Goal: Task Accomplishment & Management: Manage account settings

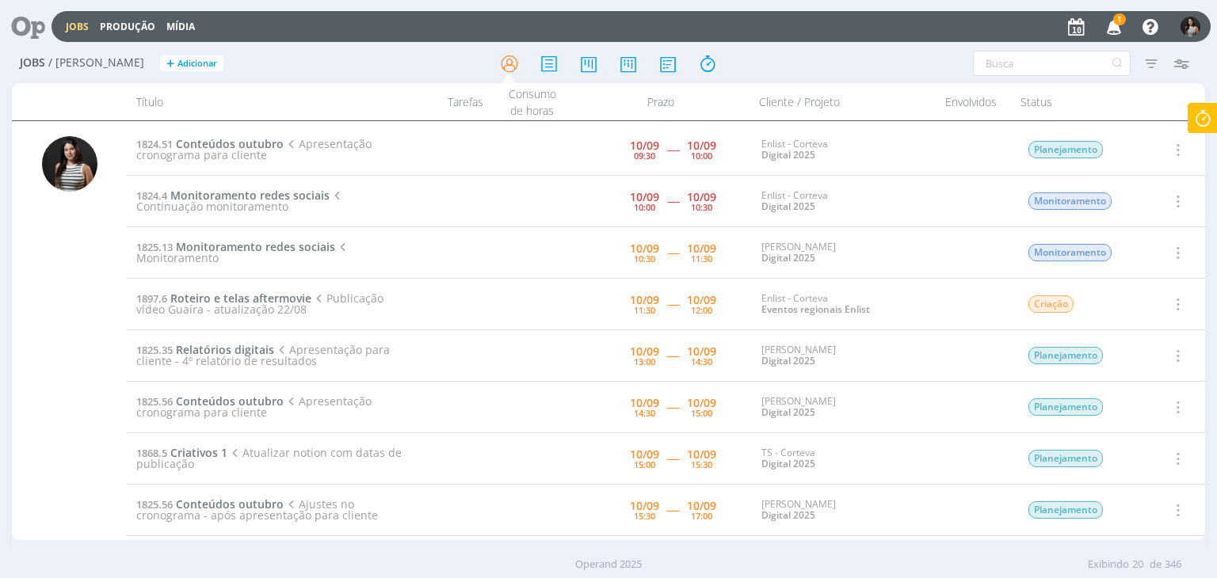
click at [1205, 118] on icon at bounding box center [1203, 118] width 29 height 31
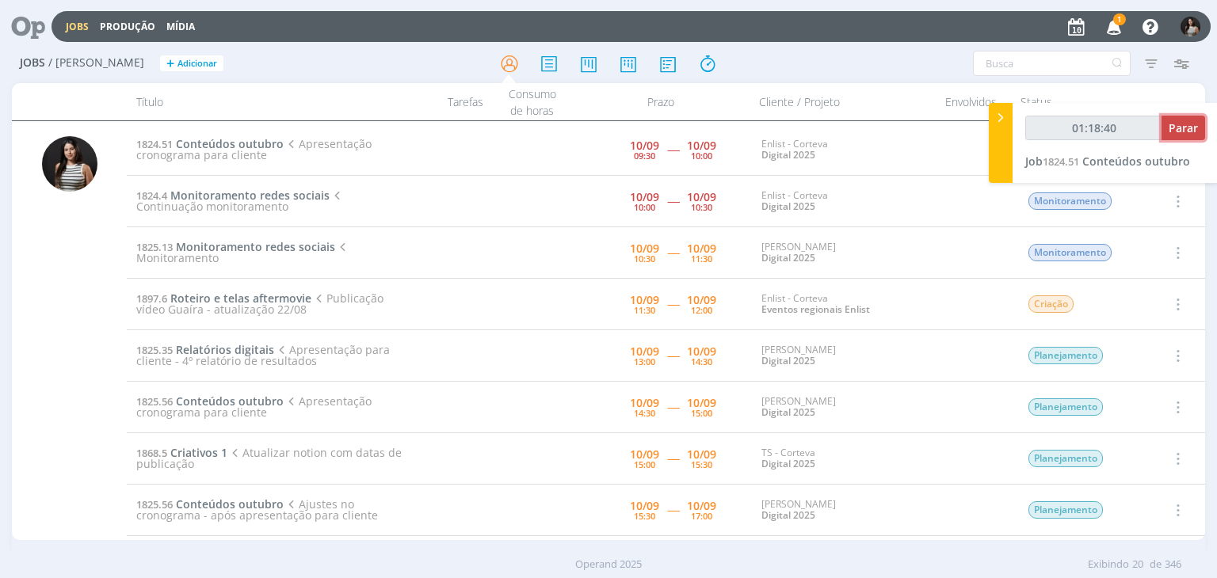
type input "01:18:41"
click at [1196, 124] on span "Parar" at bounding box center [1183, 127] width 29 height 15
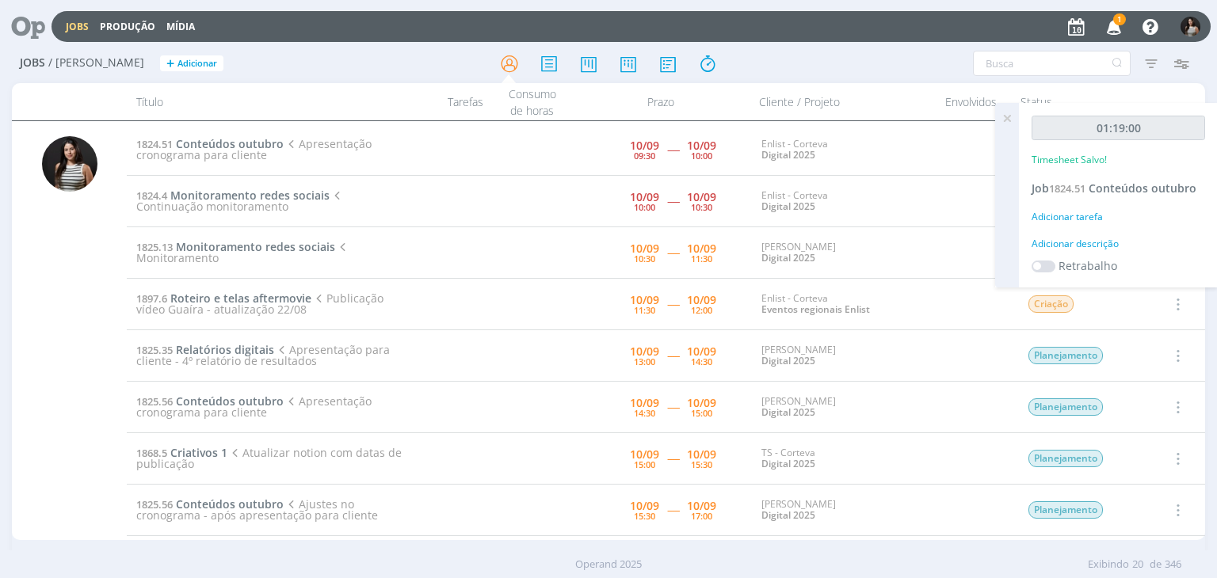
click at [1010, 122] on icon at bounding box center [1007, 118] width 29 height 31
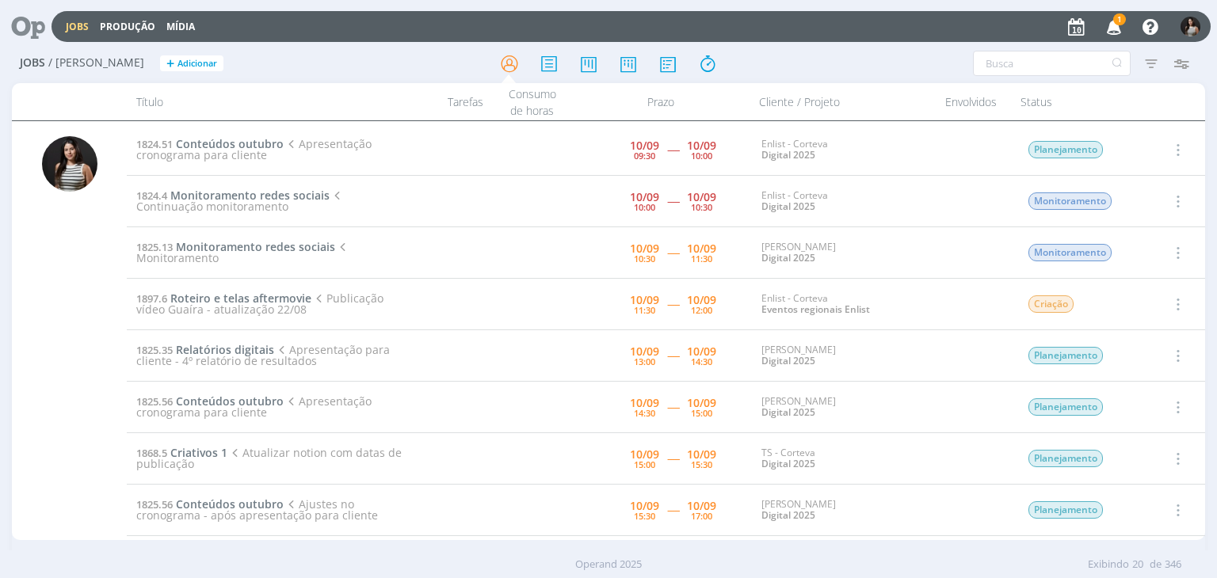
click at [1110, 29] on icon "button" at bounding box center [1115, 26] width 28 height 27
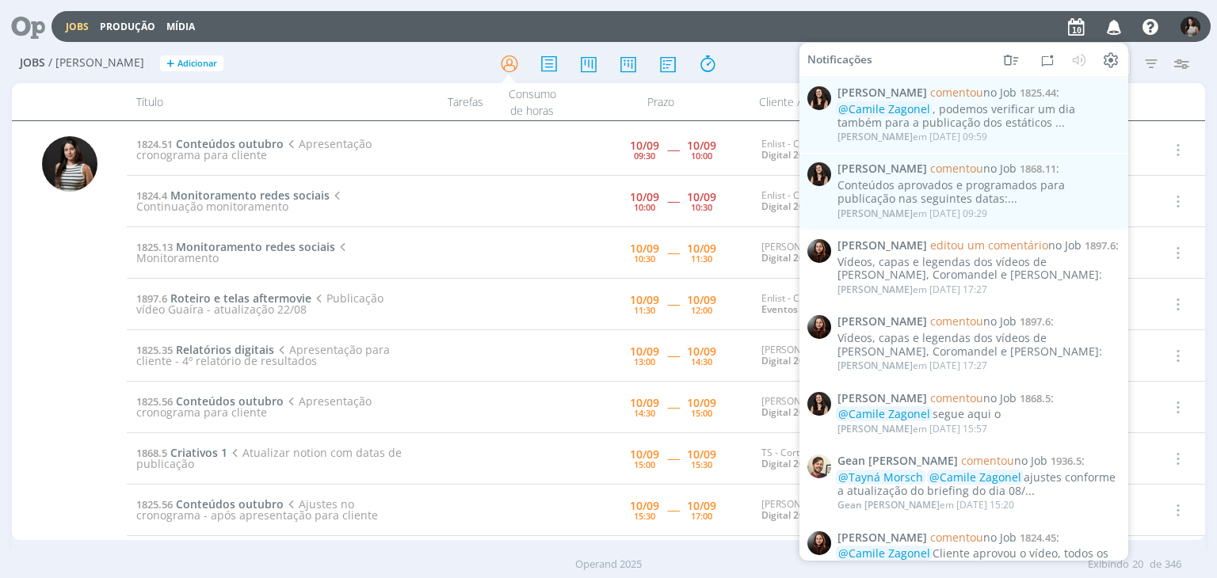
click at [1208, 67] on div "Jobs / [PERSON_NAME] + Adicionar Filtros Filtrar [GEOGRAPHIC_DATA] Tipo Jobs e …" at bounding box center [608, 315] width 1217 height 542
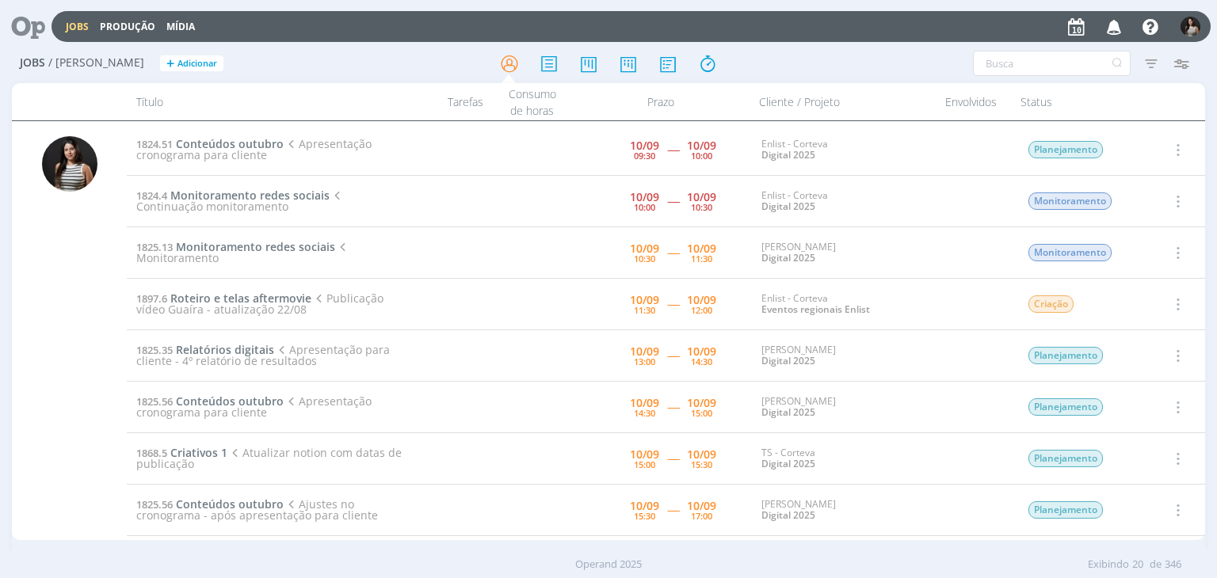
click at [1178, 200] on icon "button" at bounding box center [1176, 201] width 17 height 19
click at [1144, 251] on link "Concluir" at bounding box center [1132, 253] width 125 height 25
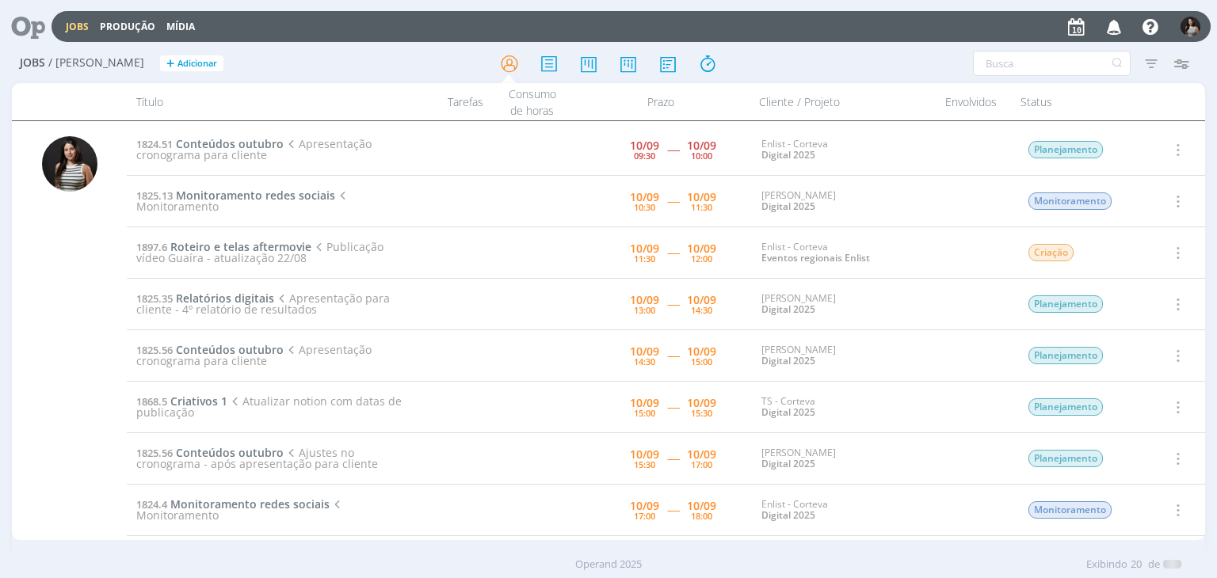
click at [1173, 148] on icon "button" at bounding box center [1176, 149] width 17 height 19
click at [1129, 200] on link "Concluir" at bounding box center [1132, 201] width 125 height 25
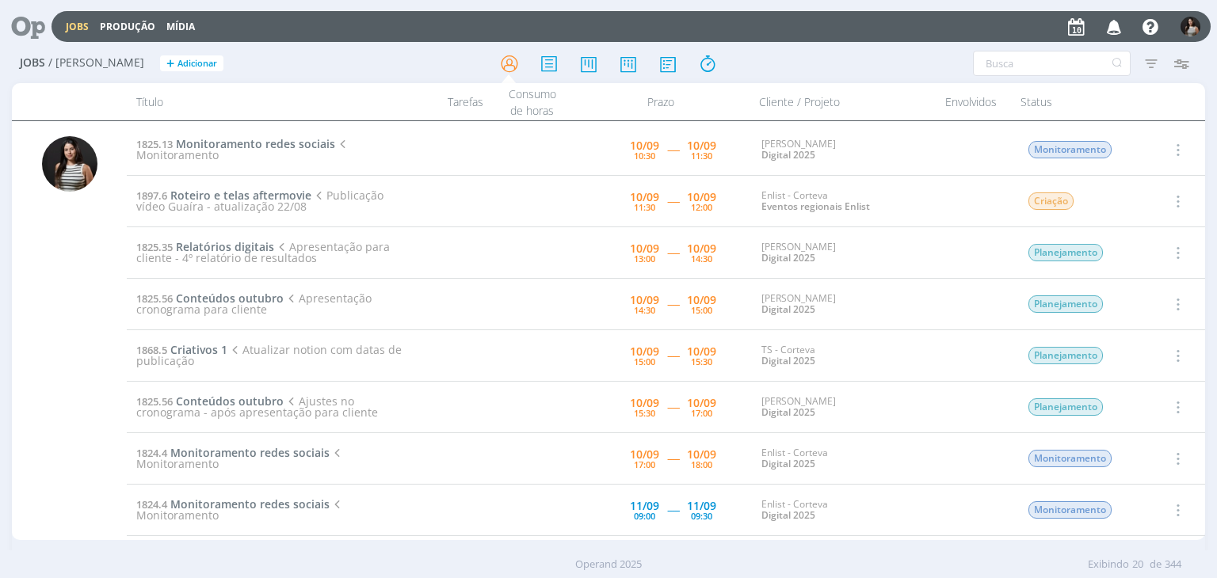
click at [1173, 197] on icon "button" at bounding box center [1176, 201] width 17 height 19
click at [1132, 303] on link "Iniciar timesheet" at bounding box center [1132, 304] width 125 height 25
click at [1119, 32] on icon "button" at bounding box center [1115, 26] width 28 height 27
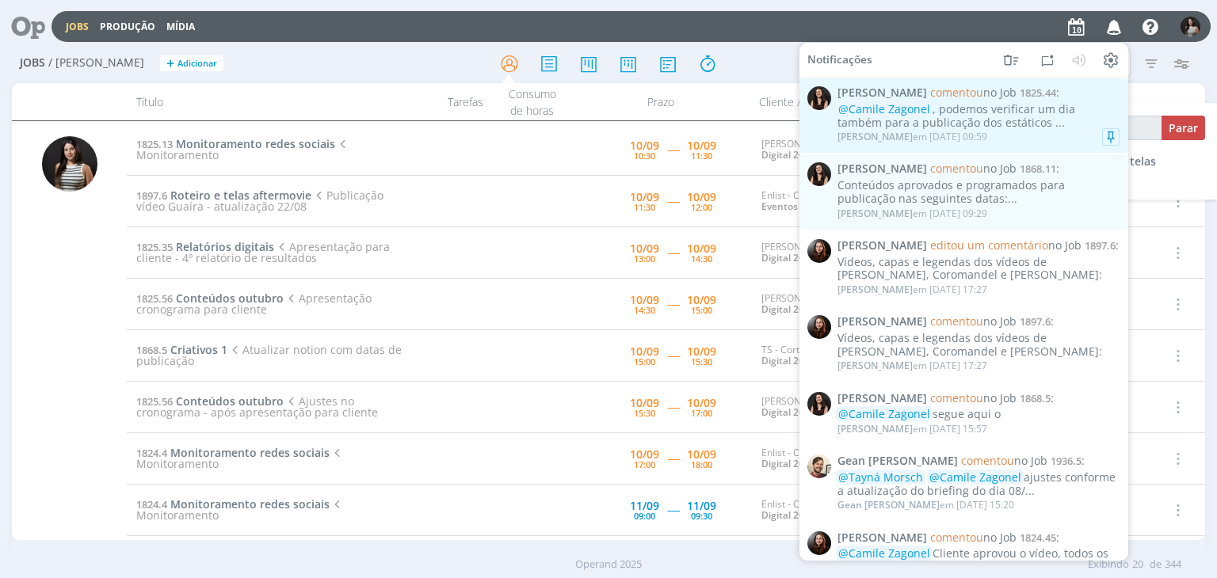
click at [983, 115] on div "@[PERSON_NAME] , podemos verificar um dia também para a publicação dos estático…" at bounding box center [979, 116] width 282 height 27
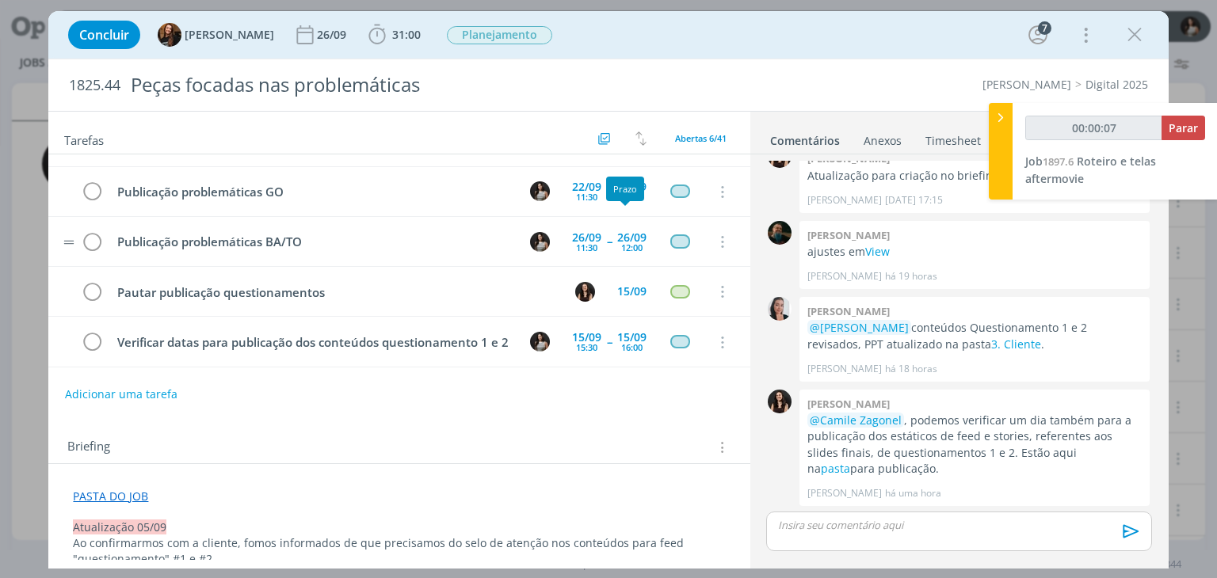
scroll to position [101, 0]
click at [1138, 39] on icon "dialog" at bounding box center [1135, 35] width 24 height 24
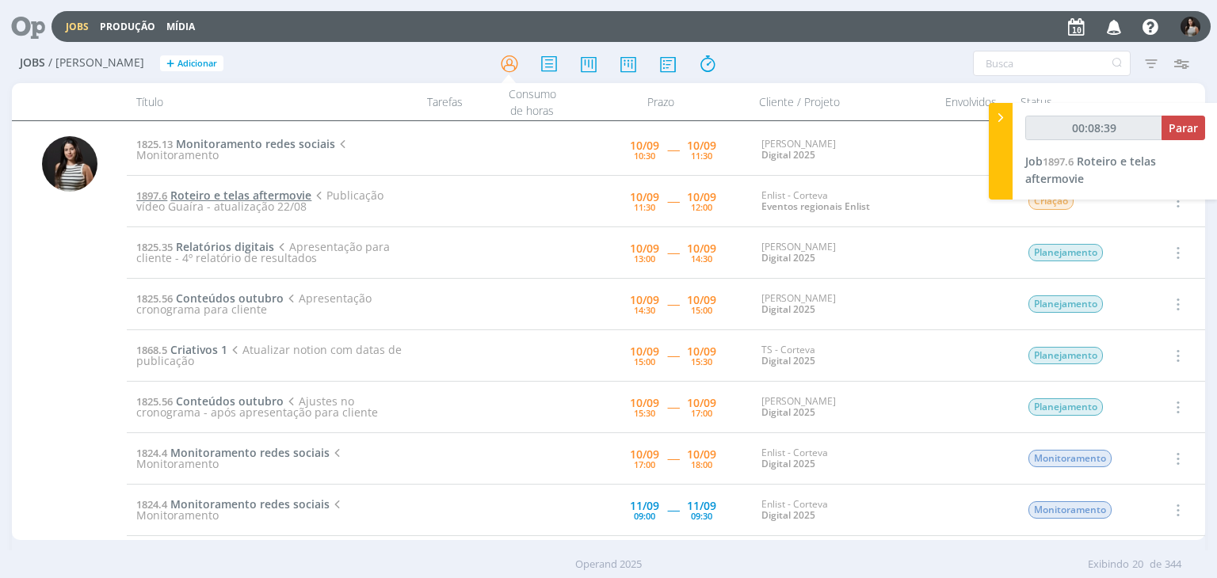
click at [290, 196] on span "Roteiro e telas aftermovie" at bounding box center [240, 195] width 141 height 15
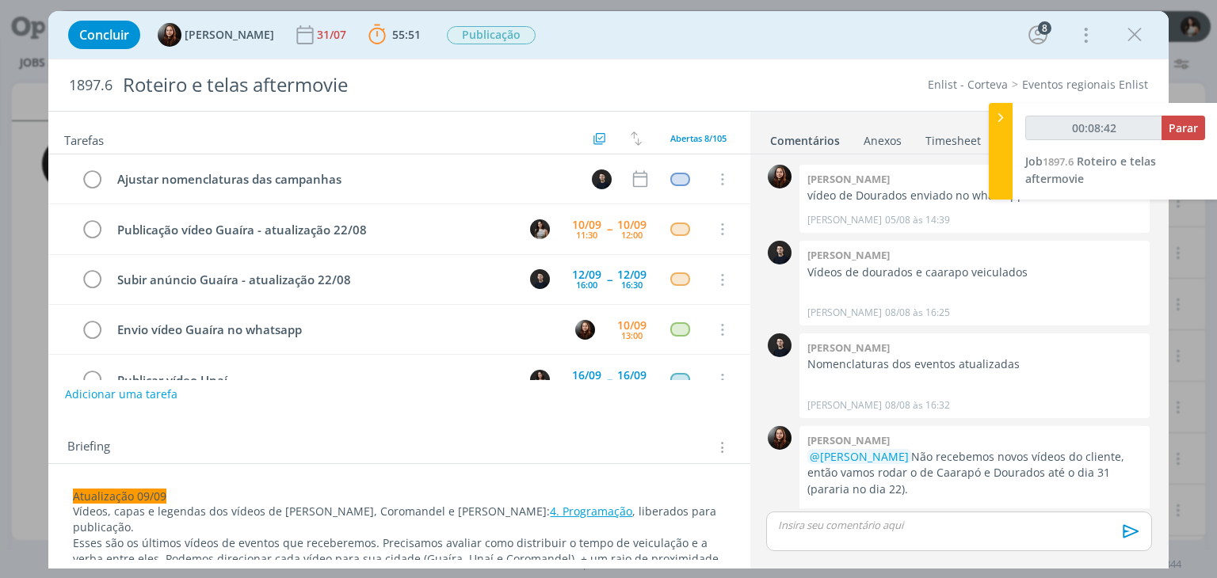
scroll to position [1725, 0]
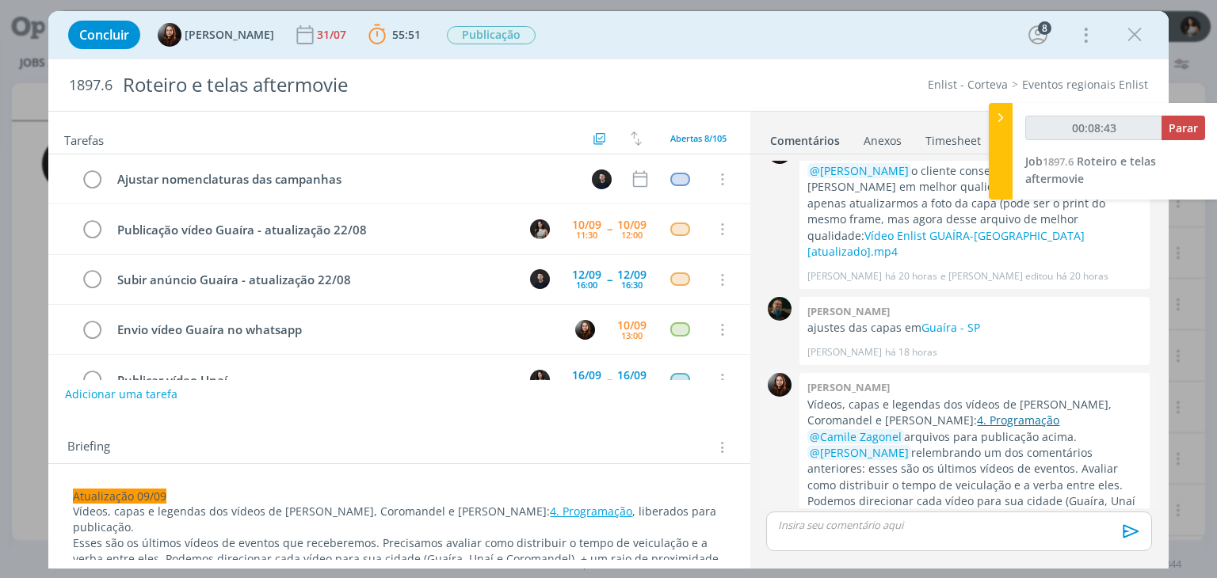
click at [977, 413] on link "4. Programação" at bounding box center [1018, 420] width 82 height 15
click at [1127, 33] on icon "dialog" at bounding box center [1135, 35] width 24 height 24
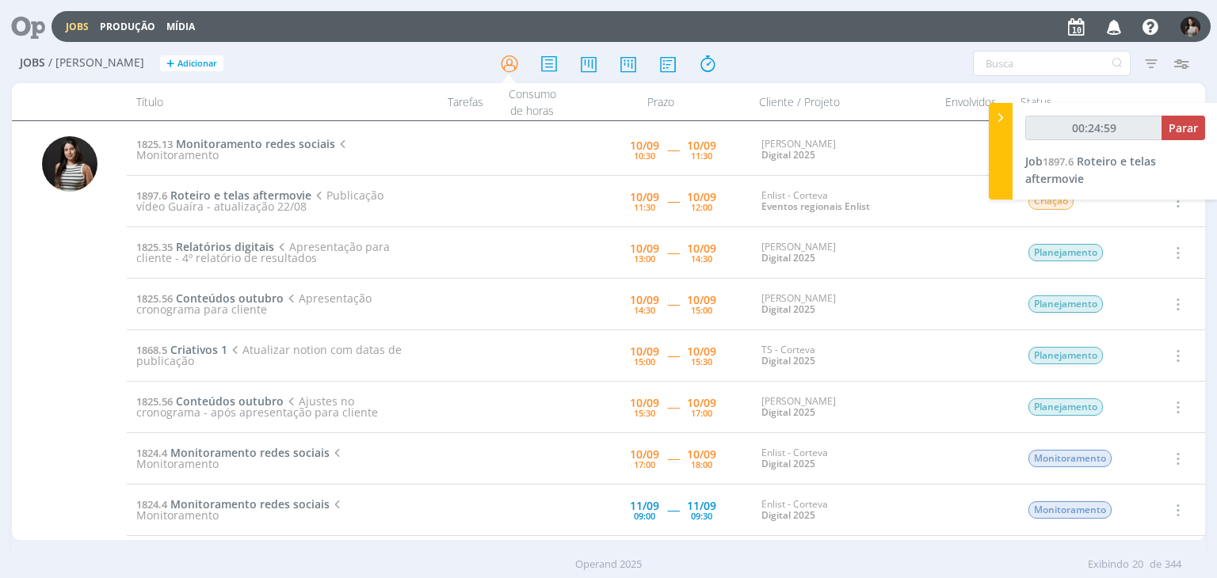
type input "00:25:00"
click at [1185, 132] on span "Parar" at bounding box center [1183, 127] width 29 height 15
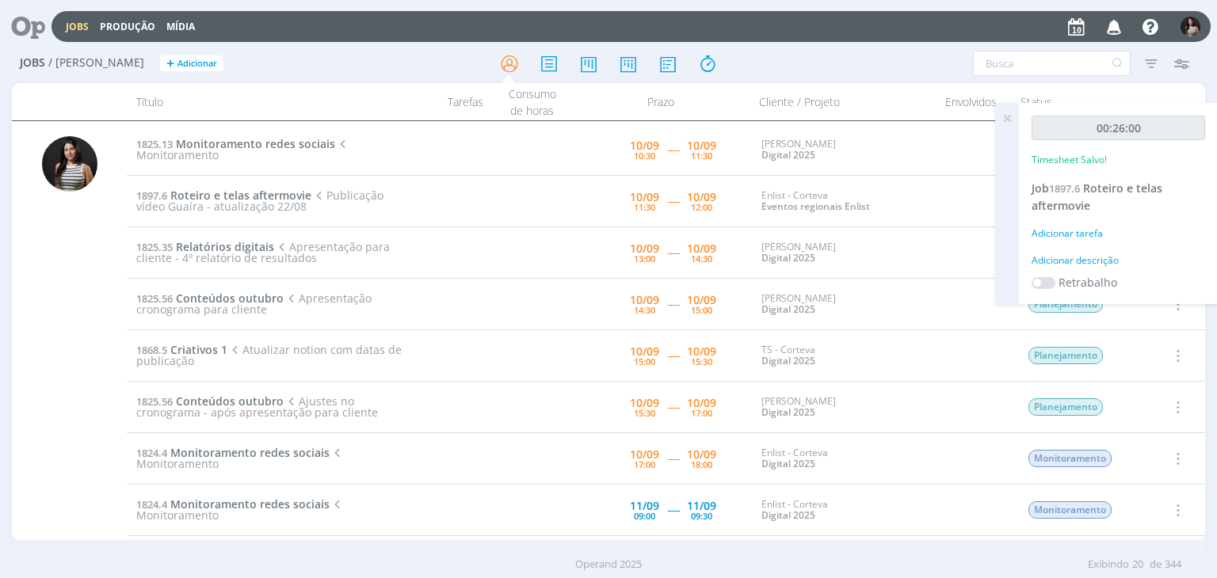
click at [1006, 121] on icon at bounding box center [1007, 118] width 29 height 31
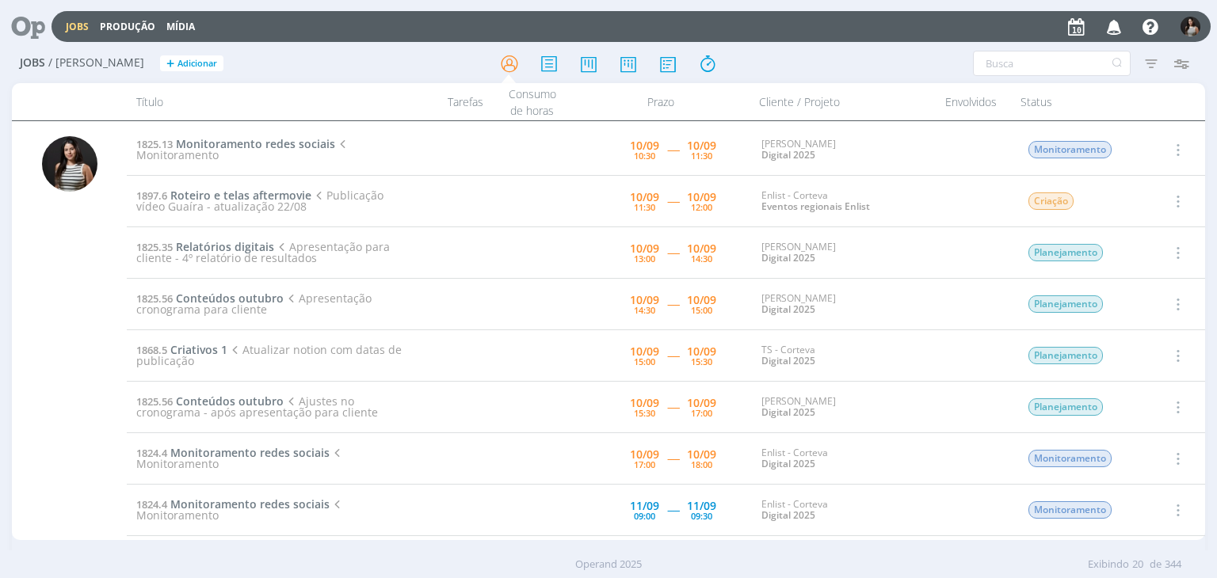
click at [1173, 197] on icon "button" at bounding box center [1176, 201] width 17 height 19
click at [1136, 256] on link "Concluir" at bounding box center [1132, 253] width 125 height 25
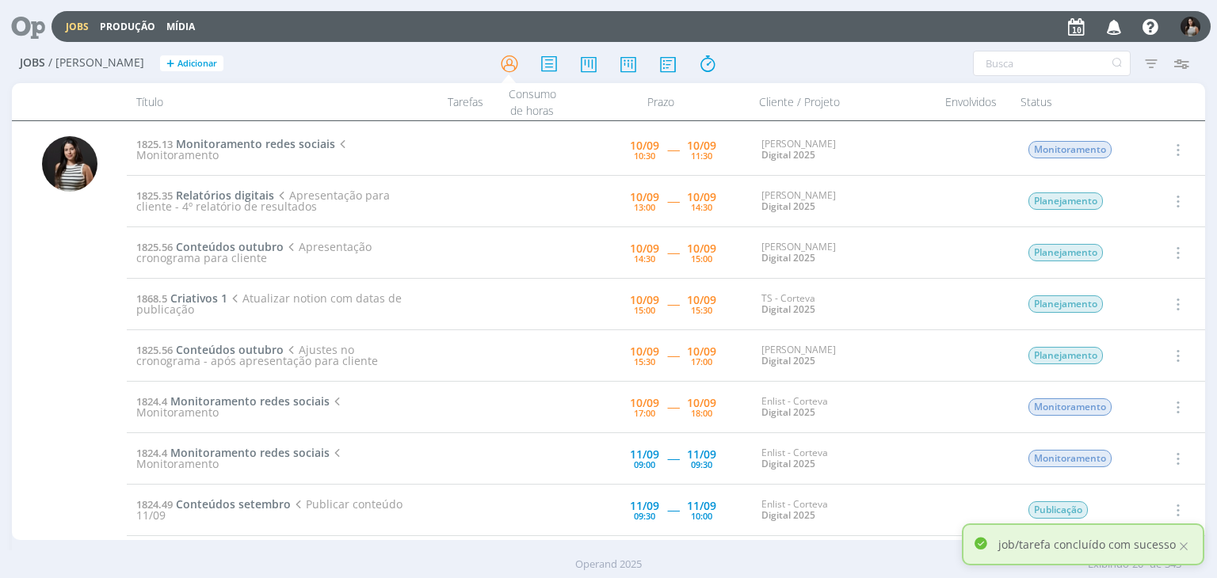
click at [1173, 148] on icon "button" at bounding box center [1176, 149] width 17 height 19
click at [1132, 253] on link "Iniciar timesheet" at bounding box center [1132, 252] width 125 height 25
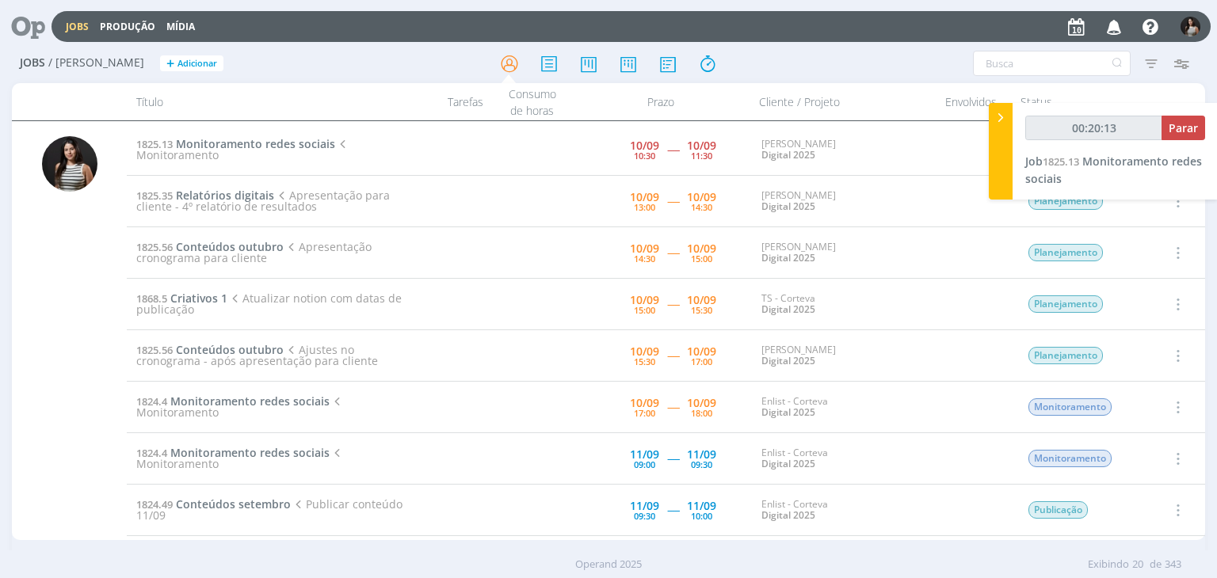
type input "00:20:14"
click at [1010, 139] on div at bounding box center [1001, 151] width 24 height 97
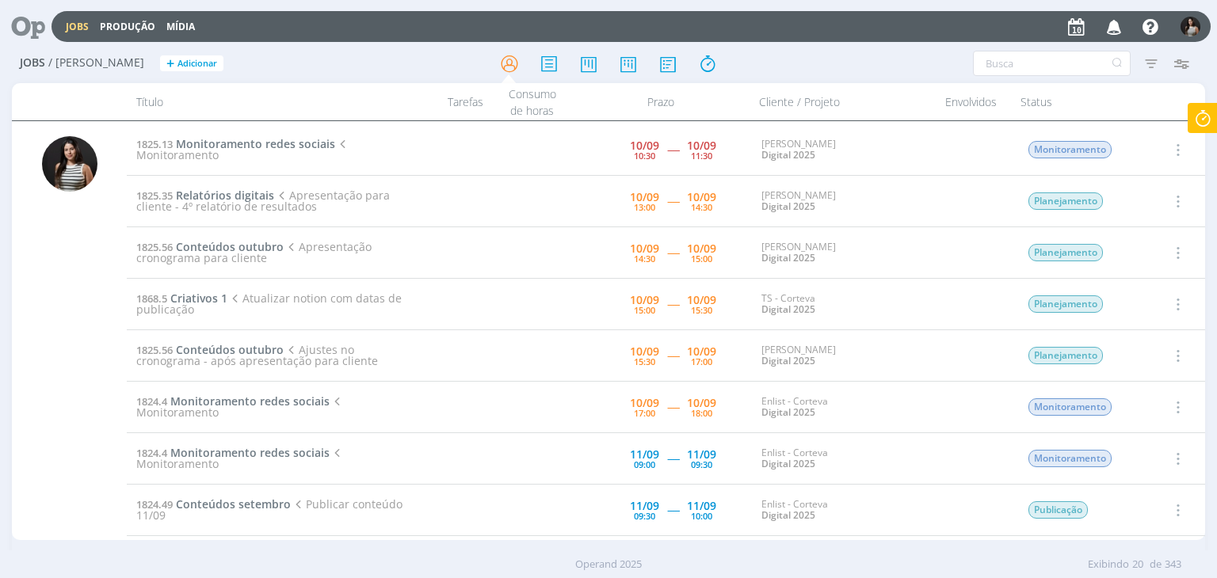
click at [1212, 128] on icon at bounding box center [1203, 118] width 29 height 31
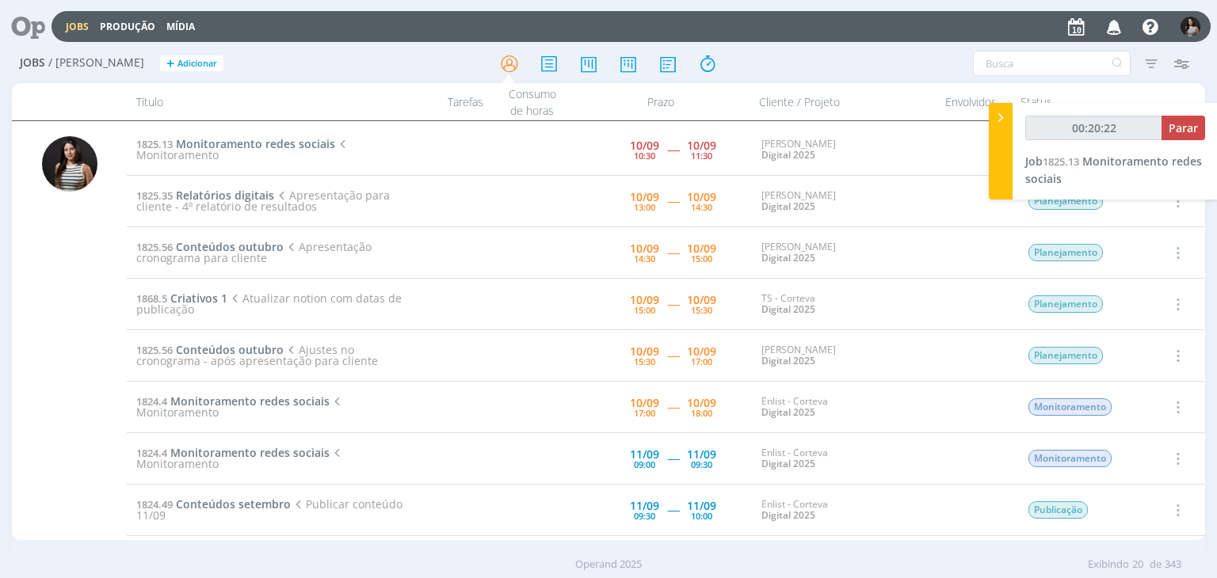
click at [1016, 133] on div "00:20:22 Parar Job 1825.13 Monitoramento redes sociais" at bounding box center [1115, 151] width 205 height 97
type input "00:20:23"
click at [1007, 133] on div at bounding box center [1001, 151] width 24 height 97
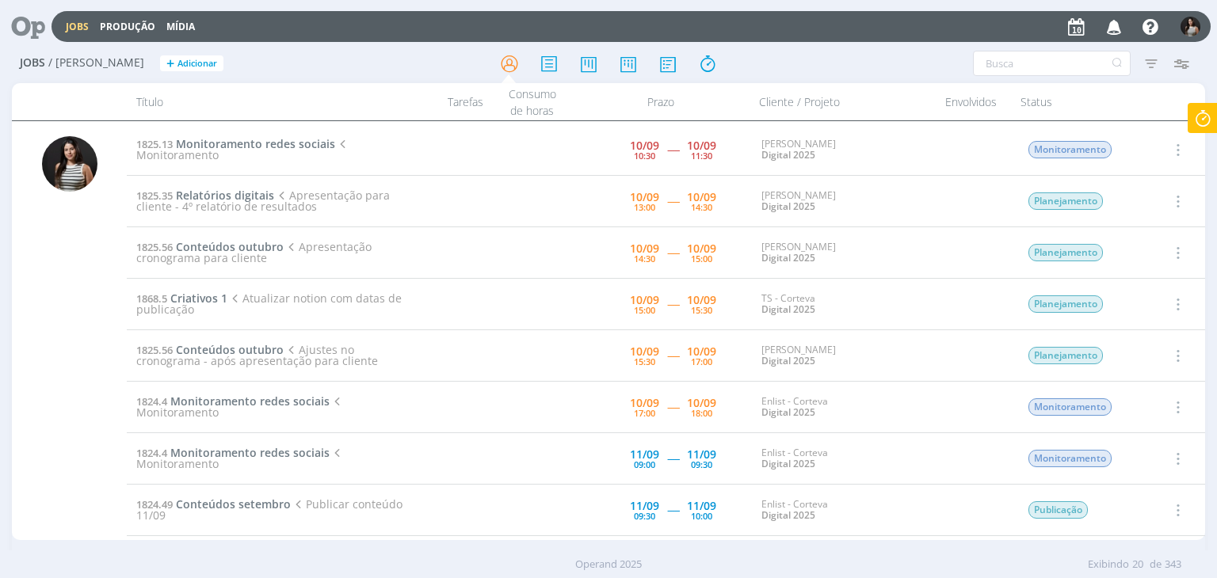
click at [1207, 115] on icon at bounding box center [1203, 118] width 29 height 31
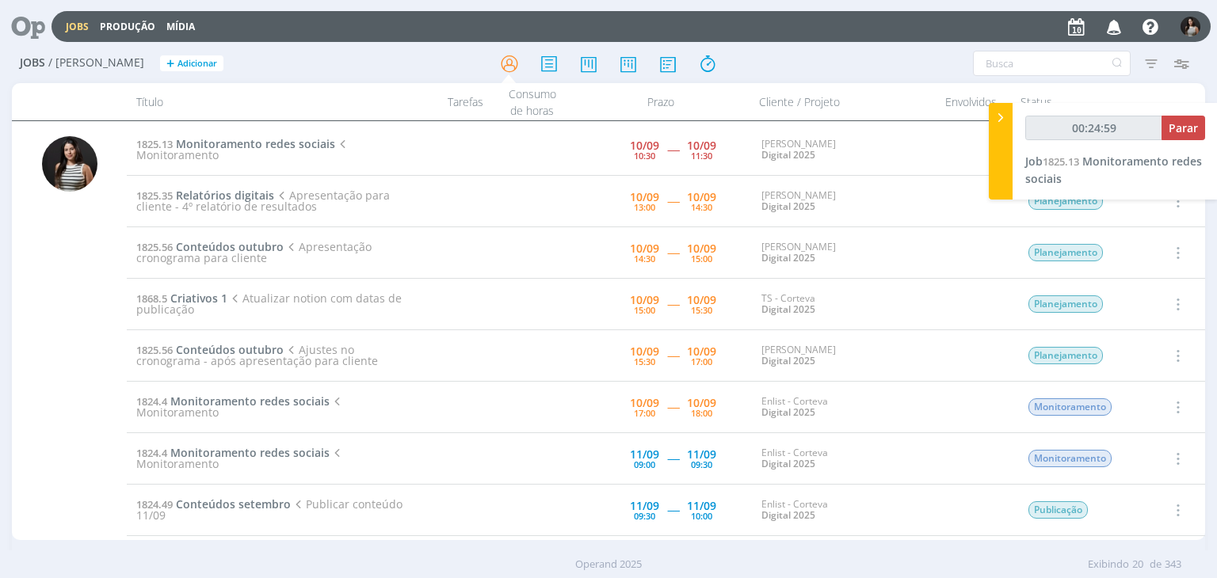
type input "00:25:01"
click at [998, 128] on div at bounding box center [1001, 151] width 24 height 97
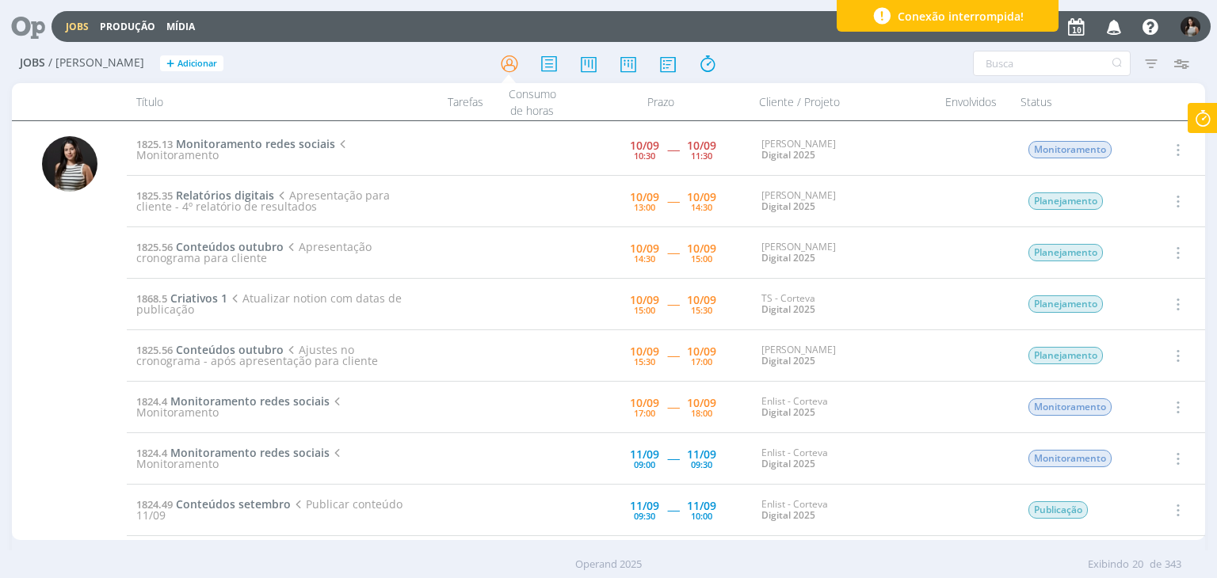
click at [1209, 118] on icon at bounding box center [1203, 118] width 29 height 31
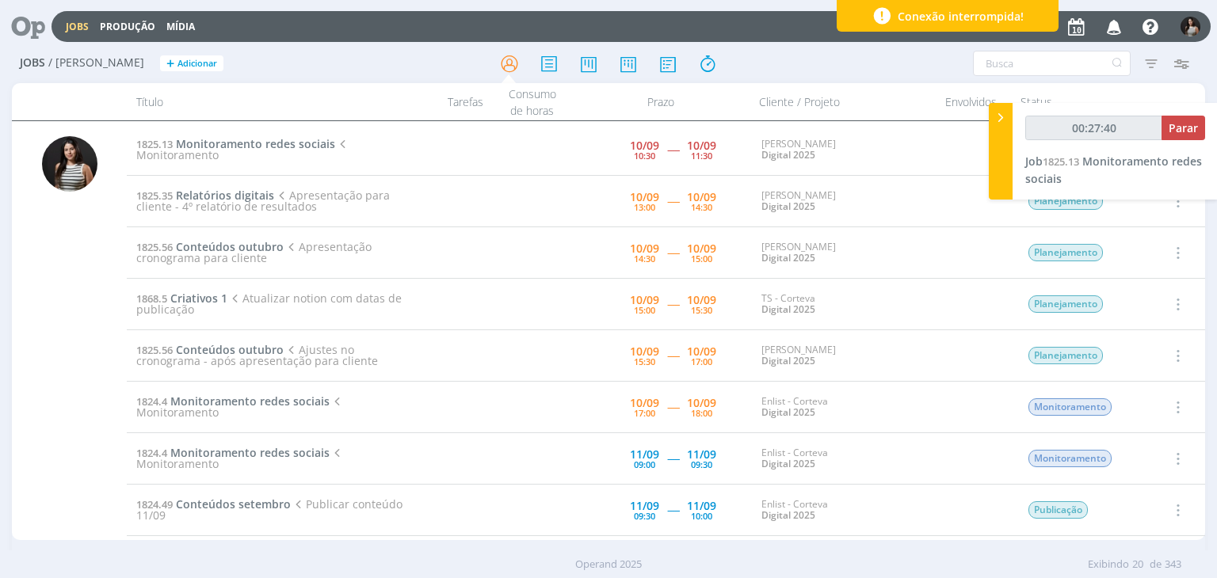
type input "00:27:41"
click at [1002, 130] on div at bounding box center [1001, 151] width 24 height 97
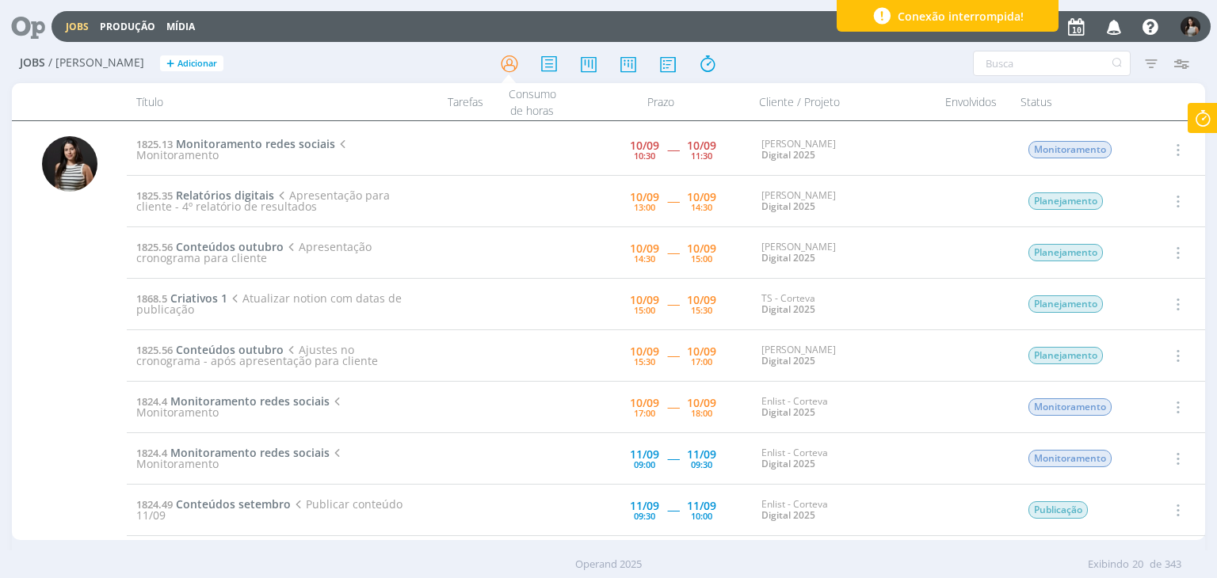
click at [1216, 112] on icon at bounding box center [1203, 118] width 29 height 31
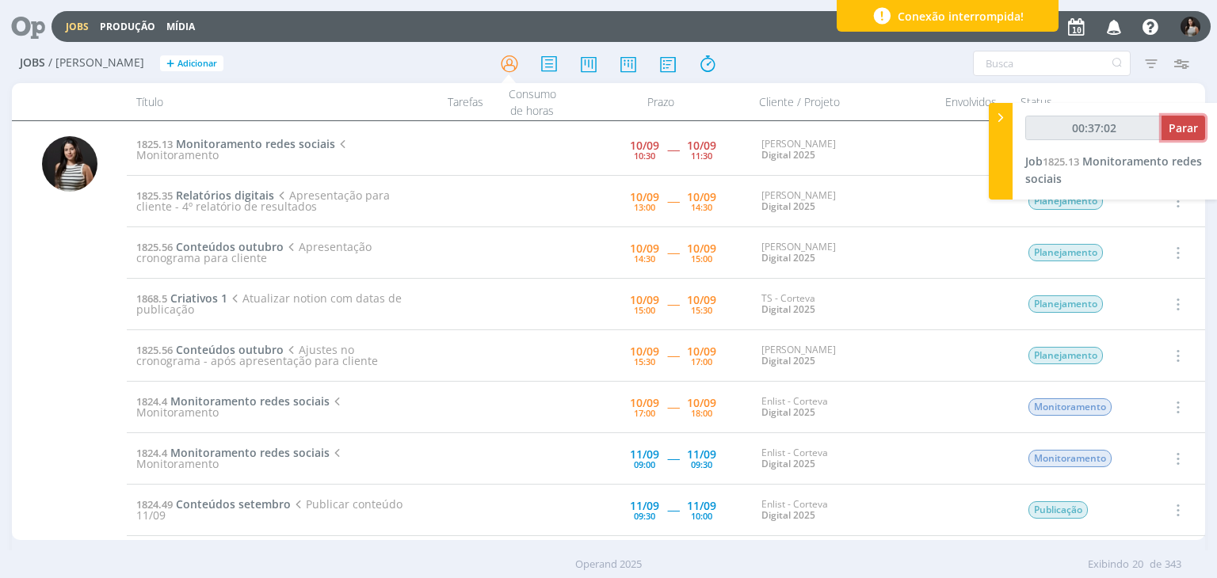
click at [1185, 128] on span "Parar" at bounding box center [1183, 127] width 29 height 15
type input "00:37:05"
click at [1006, 120] on icon at bounding box center [1001, 117] width 16 height 17
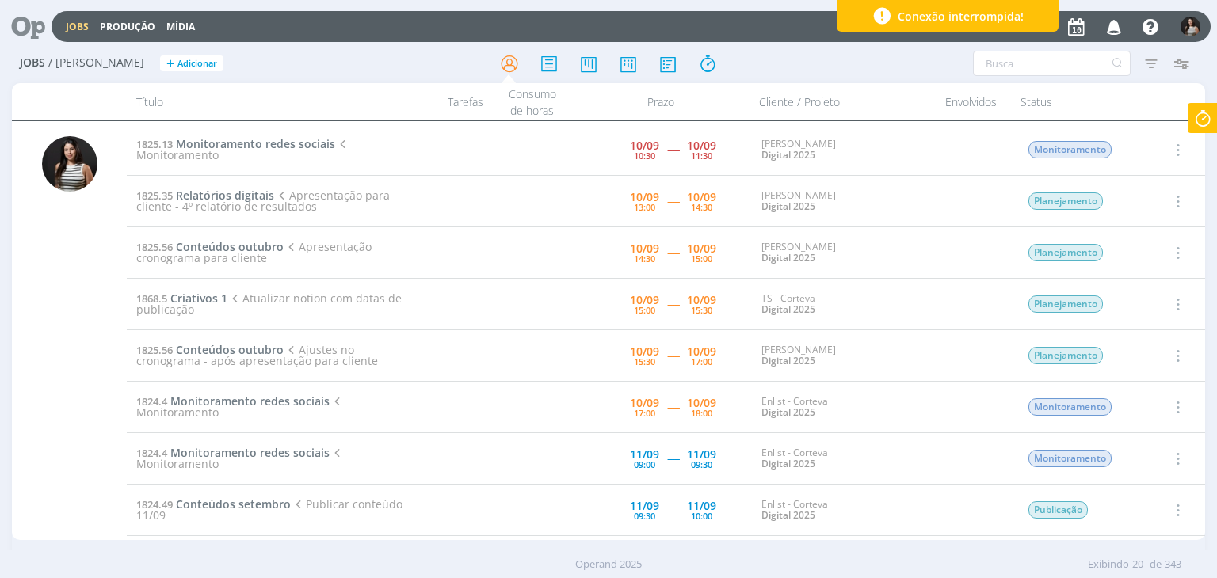
click at [1204, 120] on icon at bounding box center [1203, 118] width 29 height 31
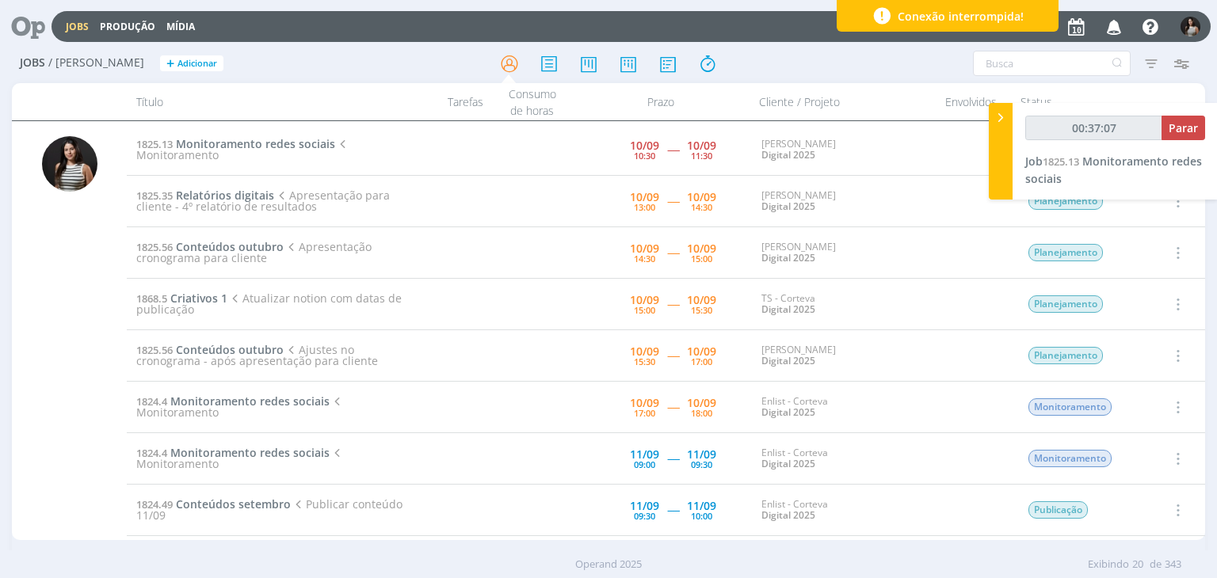
type input "00:38:00"
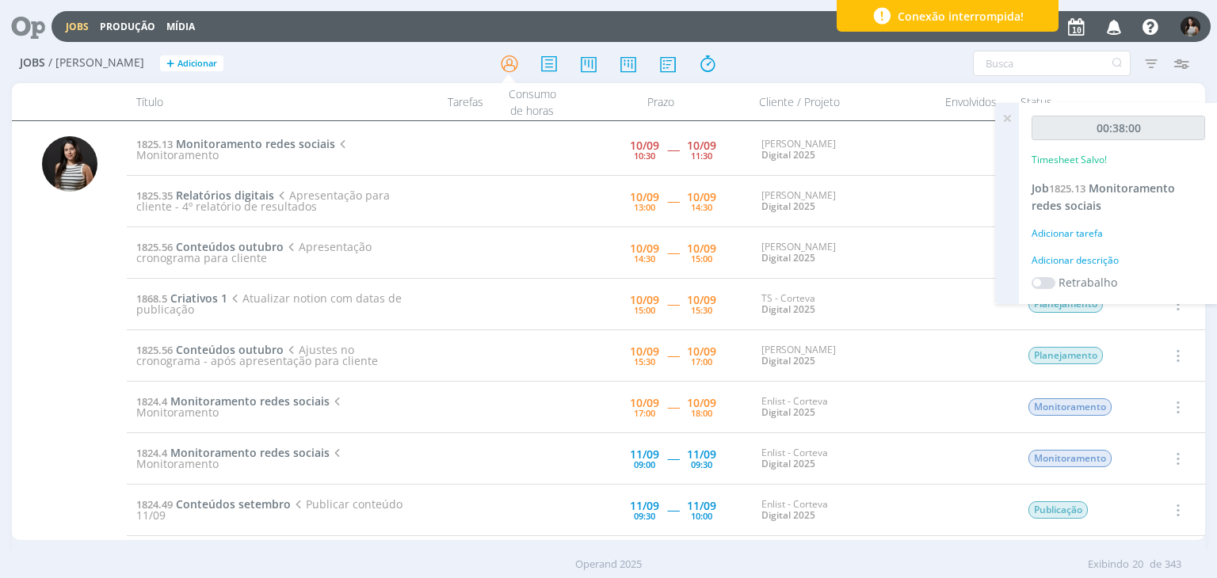
click at [1009, 117] on icon at bounding box center [1007, 118] width 29 height 31
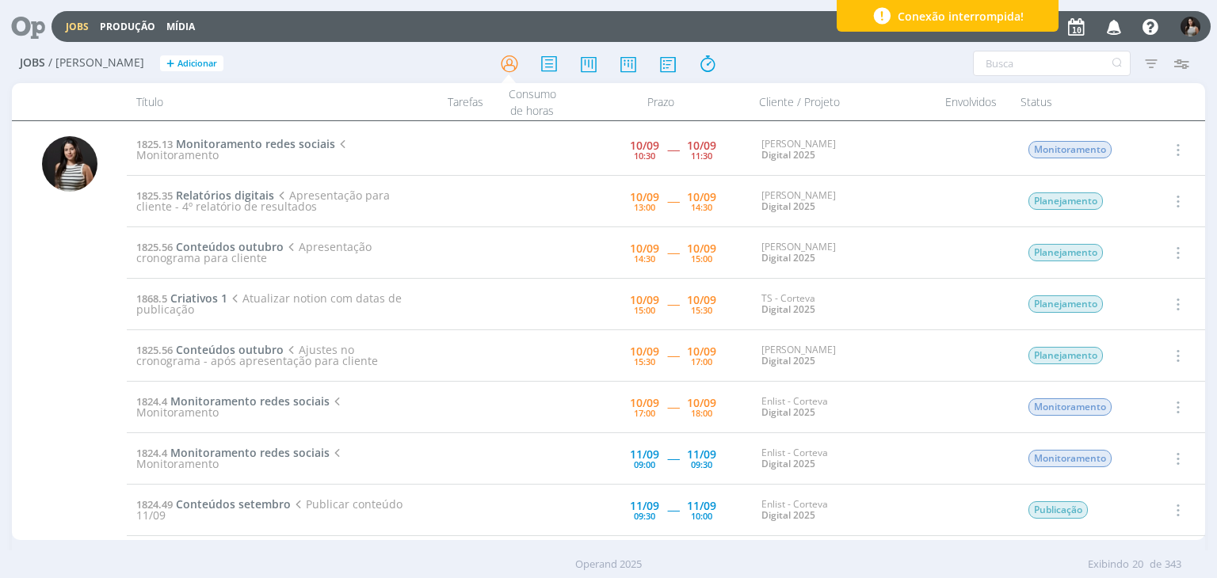
click at [1177, 151] on icon "button" at bounding box center [1176, 149] width 17 height 19
click at [1142, 200] on link "Concluir" at bounding box center [1132, 201] width 125 height 25
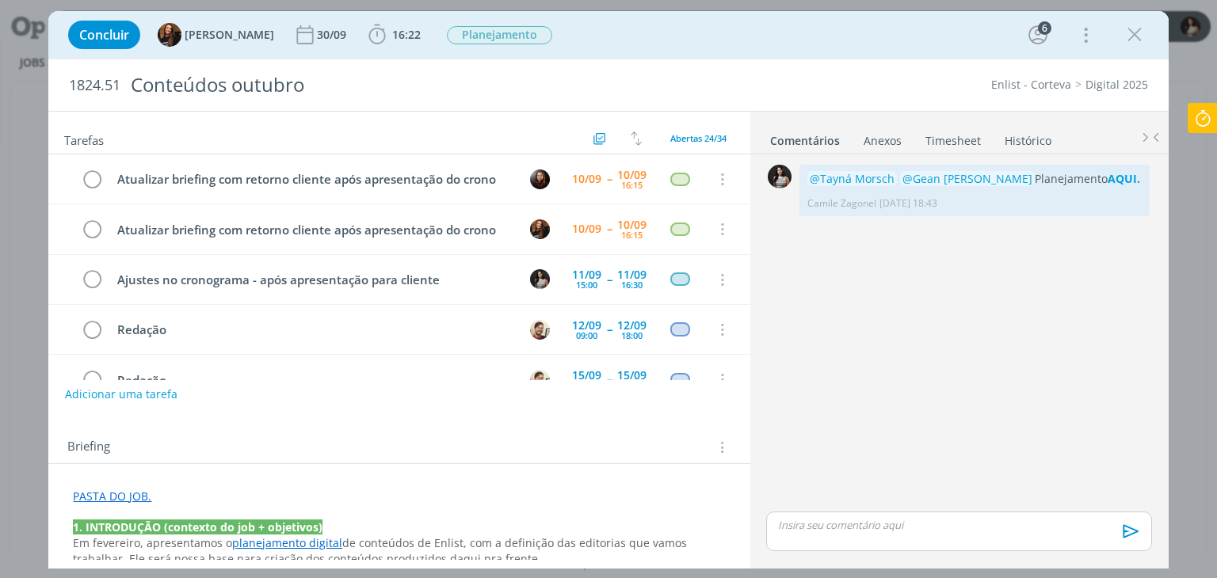
click at [954, 135] on link "Timesheet" at bounding box center [953, 137] width 57 height 23
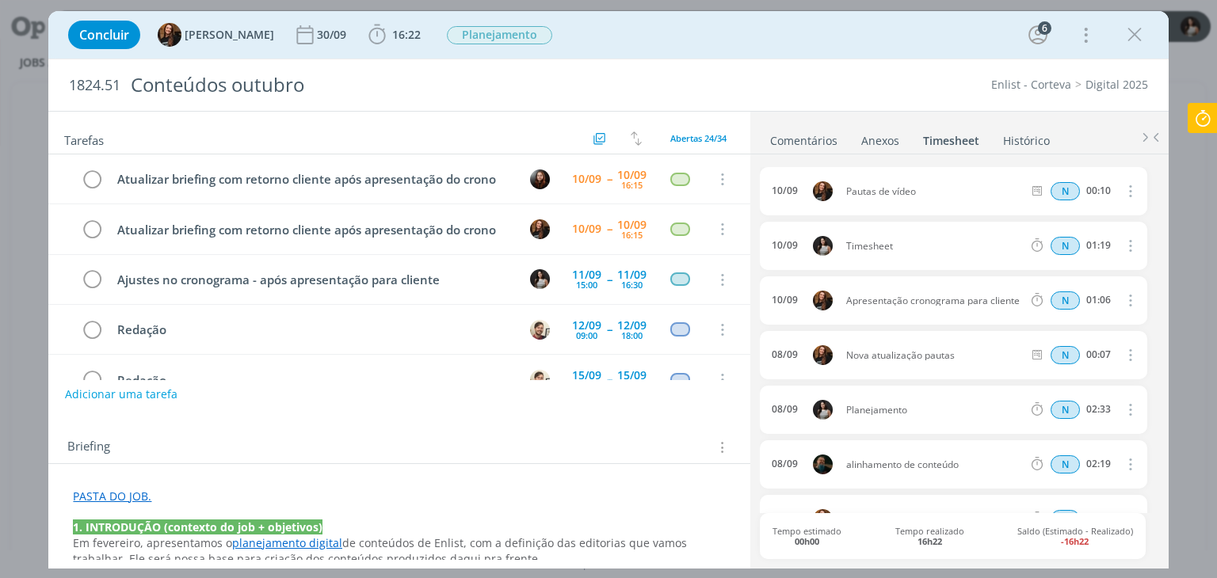
click at [1125, 244] on icon "dialog" at bounding box center [1128, 245] width 17 height 19
click at [1096, 293] on link "Editar" at bounding box center [1084, 297] width 125 height 25
drag, startPoint x: 908, startPoint y: 245, endPoint x: 857, endPoint y: 249, distance: 50.9
click at [857, 249] on div "Timesheet" at bounding box center [889, 246] width 86 height 17
click at [1008, 217] on div "10/09 Pautas de vídeo N 00:10 Excluir" at bounding box center [953, 193] width 387 height 52
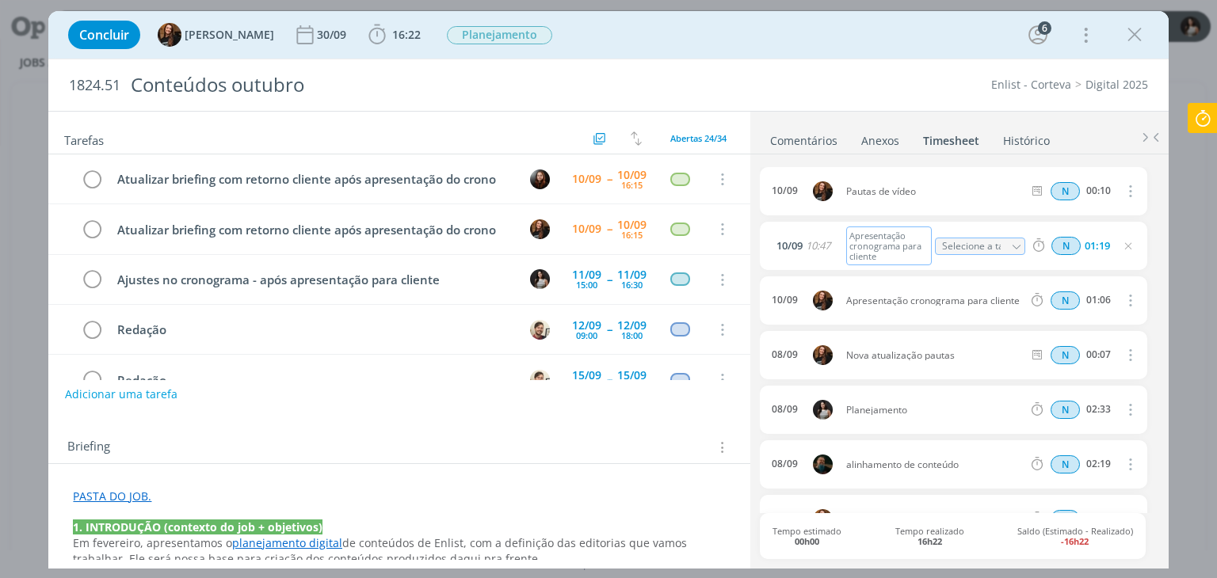
click at [904, 254] on div "Apresentação cronograma para cliente" at bounding box center [889, 246] width 86 height 39
drag, startPoint x: 903, startPoint y: 255, endPoint x: 887, endPoint y: 245, distance: 19.6
click at [887, 245] on div "Apresentação cronograma para cliente" at bounding box center [889, 246] width 86 height 39
click at [1082, 147] on ul "Comentários Anexos 0 Timesheet Histórico" at bounding box center [959, 133] width 418 height 43
click at [786, 143] on link "Comentários" at bounding box center [803, 137] width 69 height 23
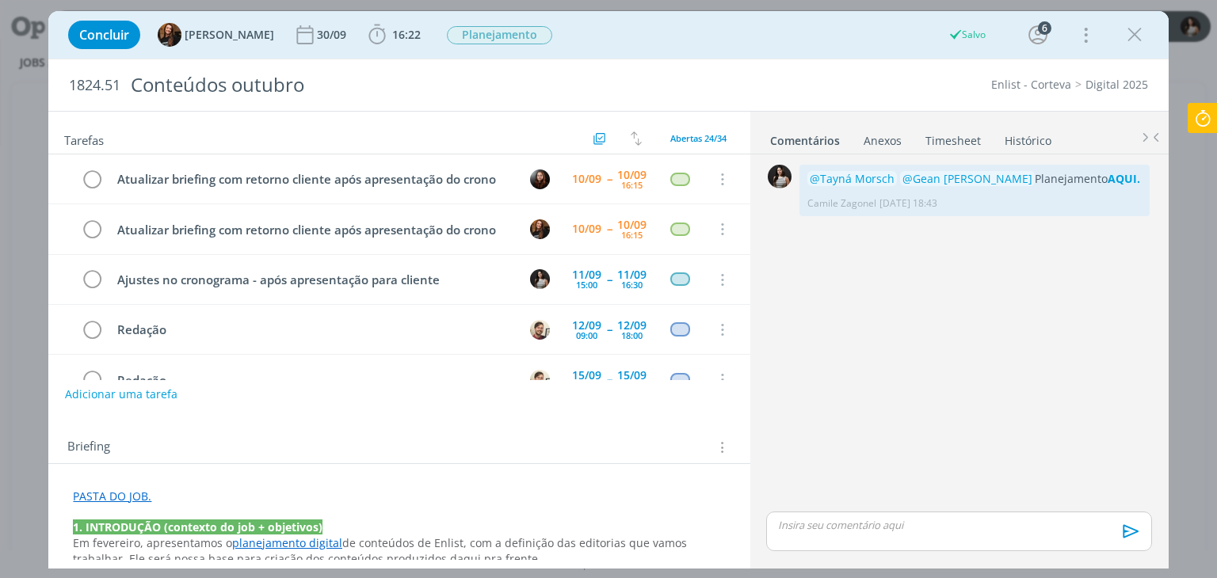
click at [948, 143] on link "Timesheet" at bounding box center [953, 137] width 57 height 23
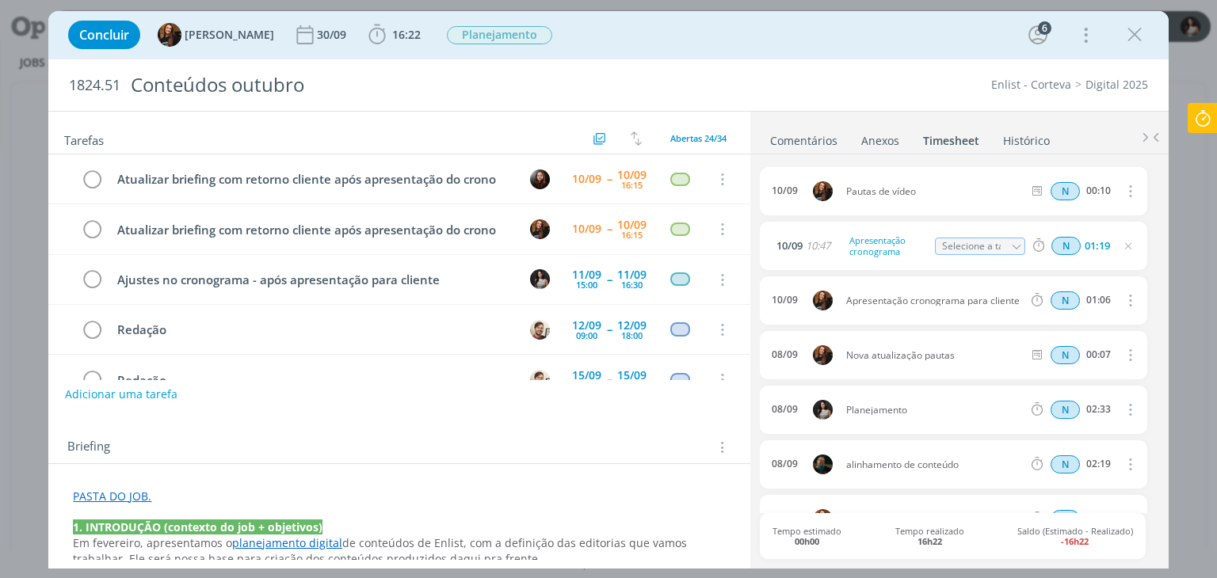
click at [815, 133] on link "Comentários" at bounding box center [803, 137] width 69 height 23
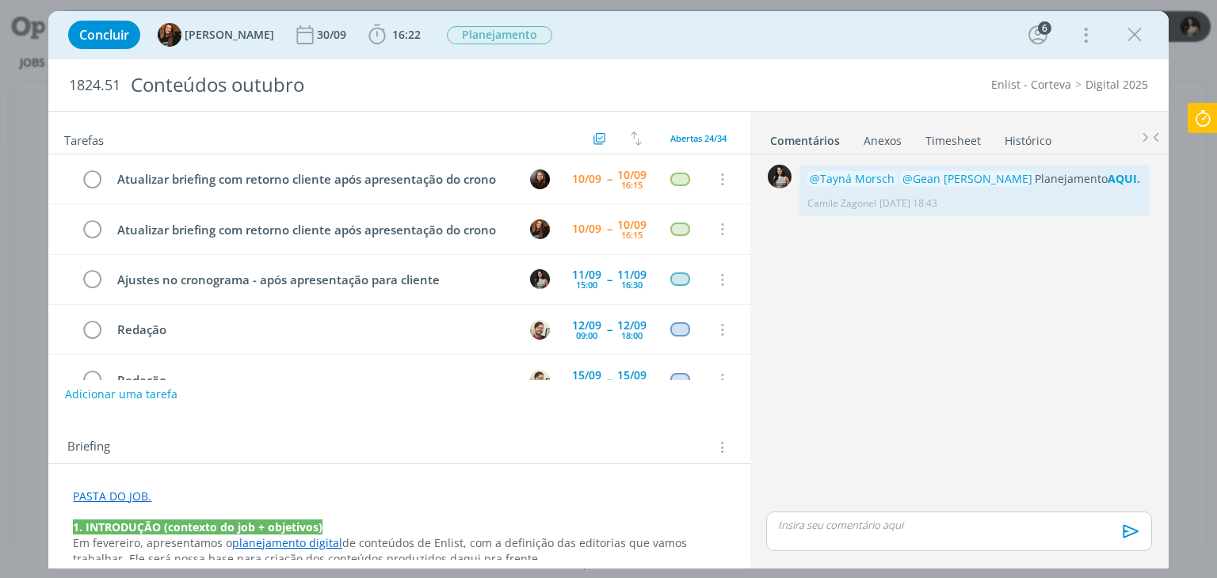
click at [947, 132] on link "Timesheet" at bounding box center [953, 137] width 57 height 23
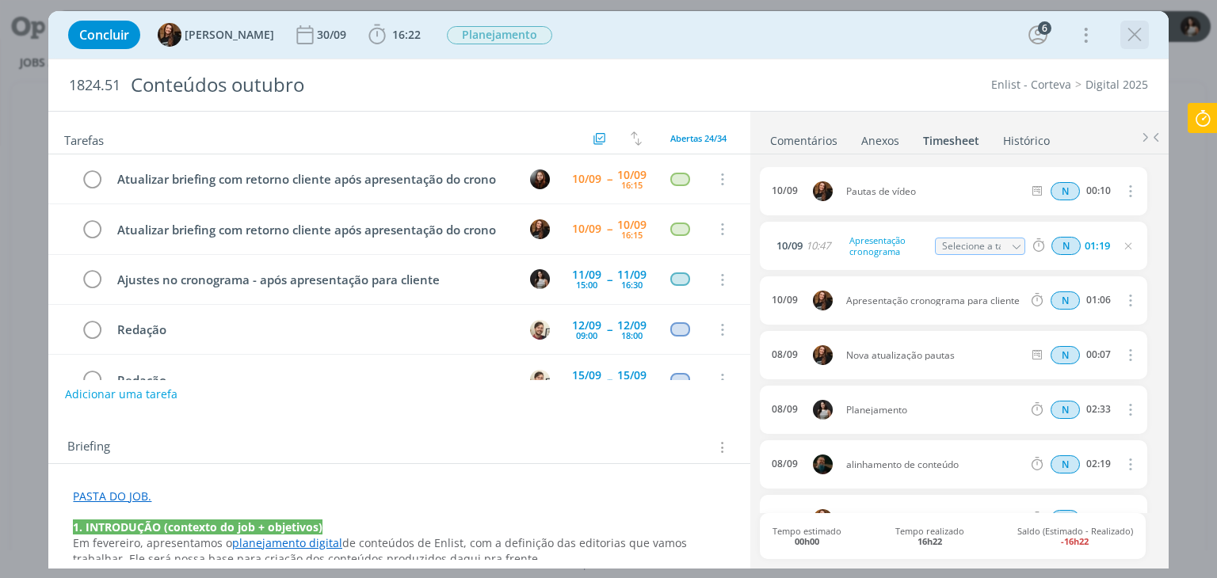
click at [1135, 39] on icon "dialog" at bounding box center [1135, 35] width 24 height 24
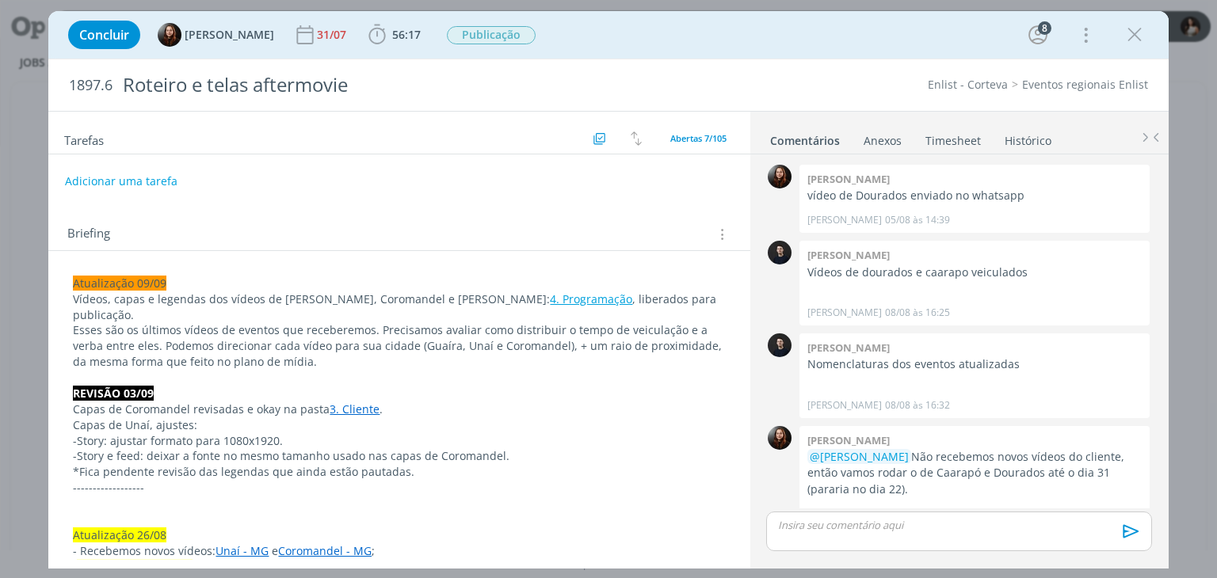
scroll to position [1725, 0]
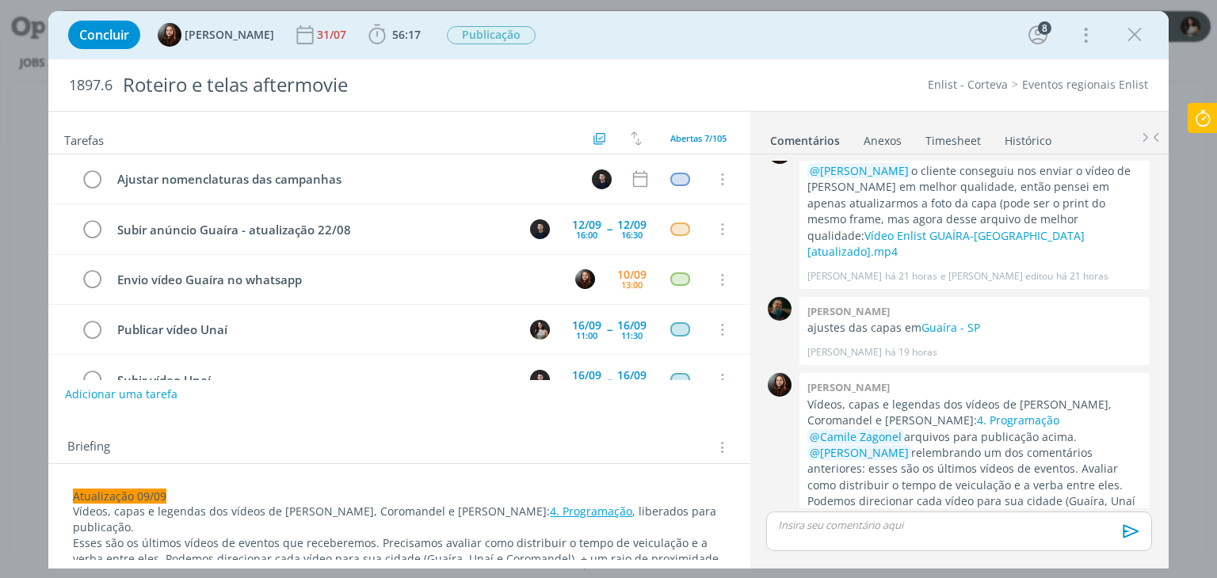
click at [975, 140] on link "Timesheet" at bounding box center [953, 137] width 57 height 23
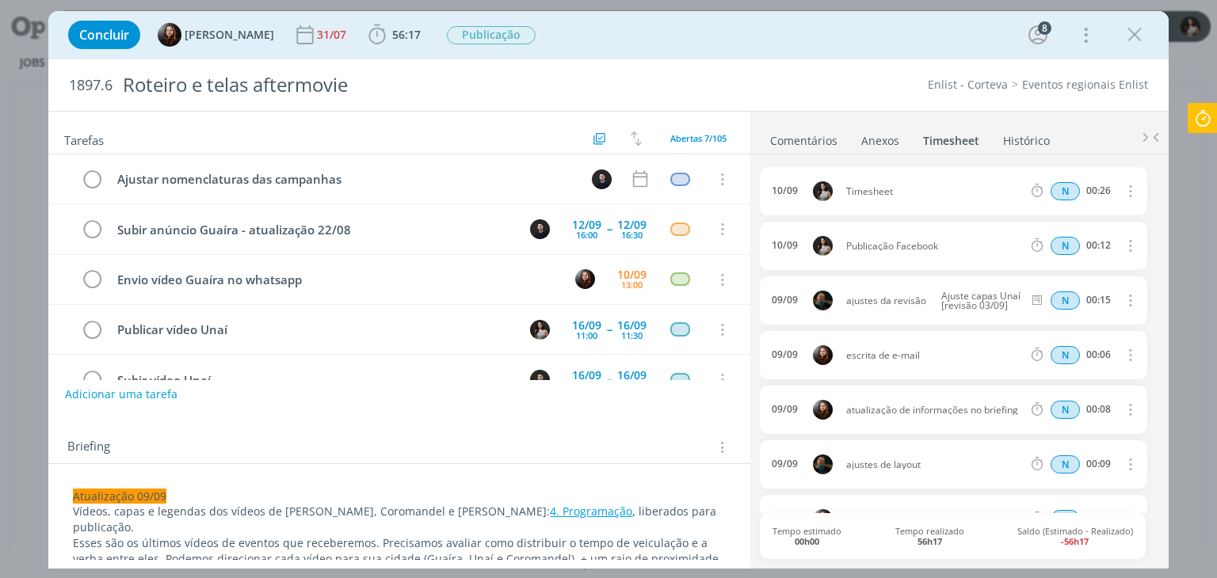
click at [1128, 187] on icon "dialog" at bounding box center [1128, 190] width 17 height 19
click at [1093, 247] on link "Editar" at bounding box center [1084, 243] width 125 height 25
drag, startPoint x: 903, startPoint y: 191, endPoint x: 800, endPoint y: 201, distance: 104.3
click at [800, 201] on div "10/09 11:13 Timesheet Selecione a tarefa N 00:26" at bounding box center [953, 191] width 387 height 48
click at [866, 156] on div "10/09 11:13 Publicação Instagram e YouTube Selecione a tarefa N 00:26 10/09 Pub…" at bounding box center [959, 360] width 398 height 411
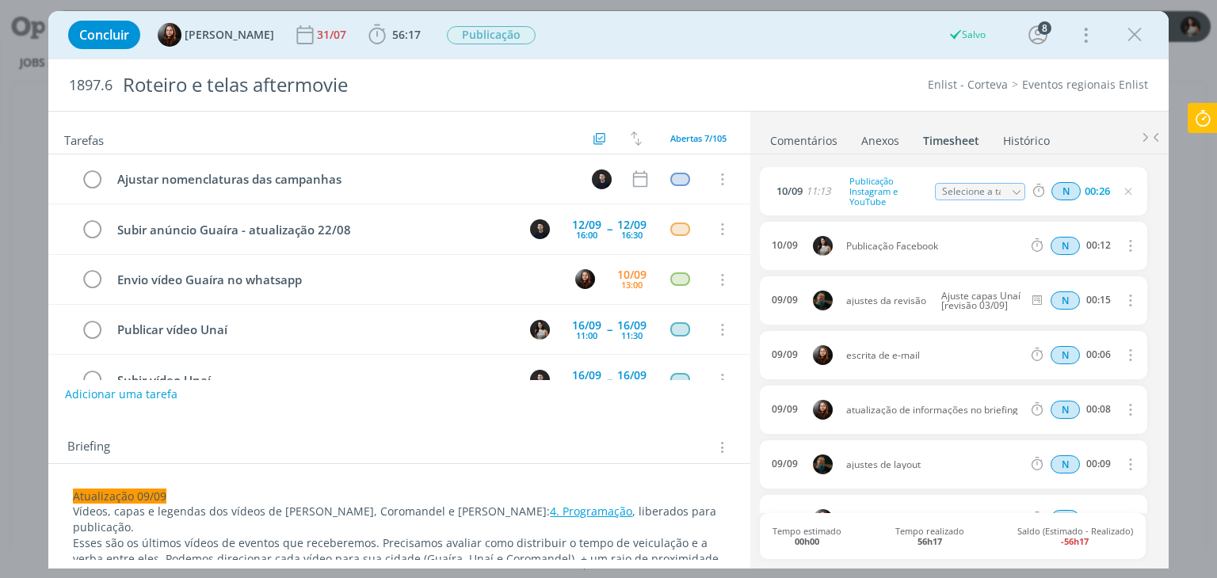
click at [806, 132] on link "Comentários" at bounding box center [803, 137] width 69 height 23
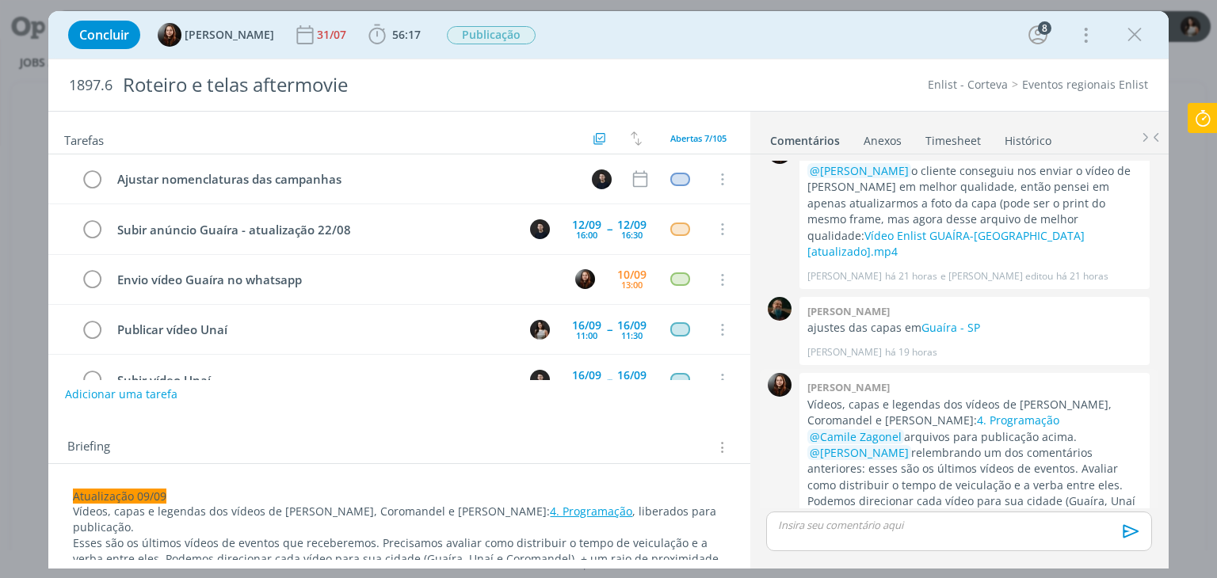
click at [1129, 550] on div "👍" at bounding box center [1132, 559] width 16 height 19
click at [1093, 548] on img "dialog" at bounding box center [1102, 560] width 24 height 24
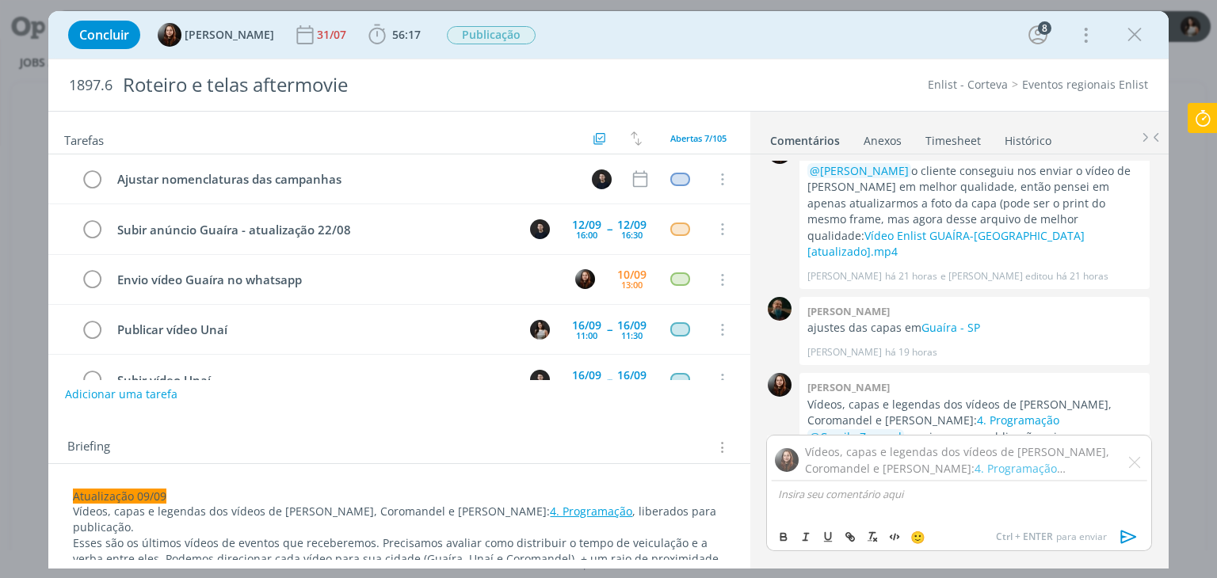
scroll to position [1799, 0]
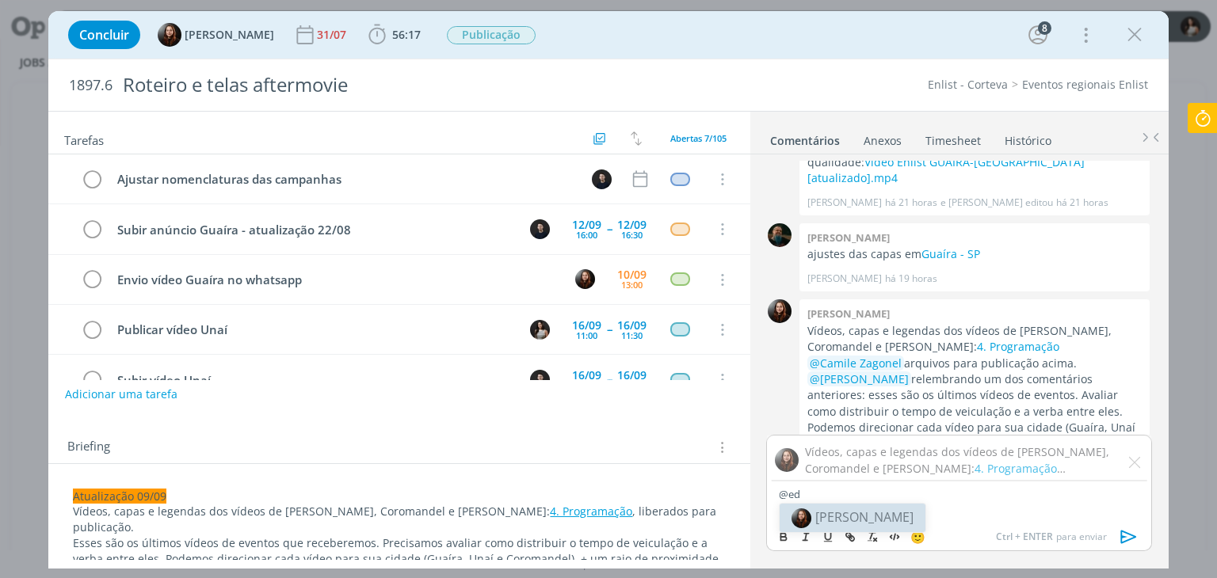
click at [862, 516] on span "[PERSON_NAME]" at bounding box center [864, 517] width 98 height 17
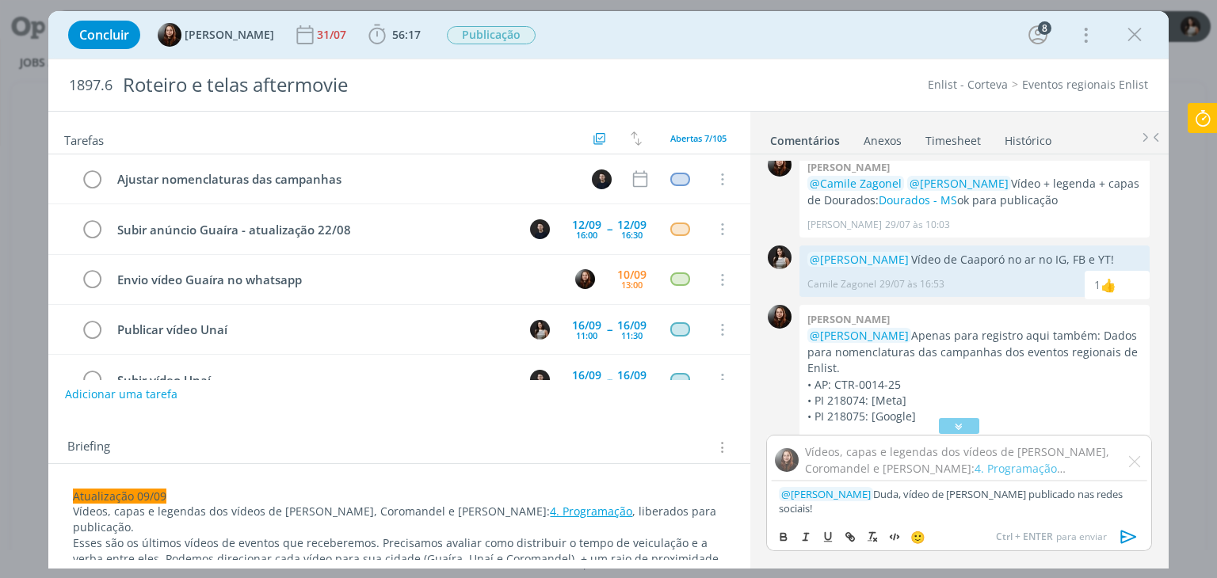
scroll to position [1449, 0]
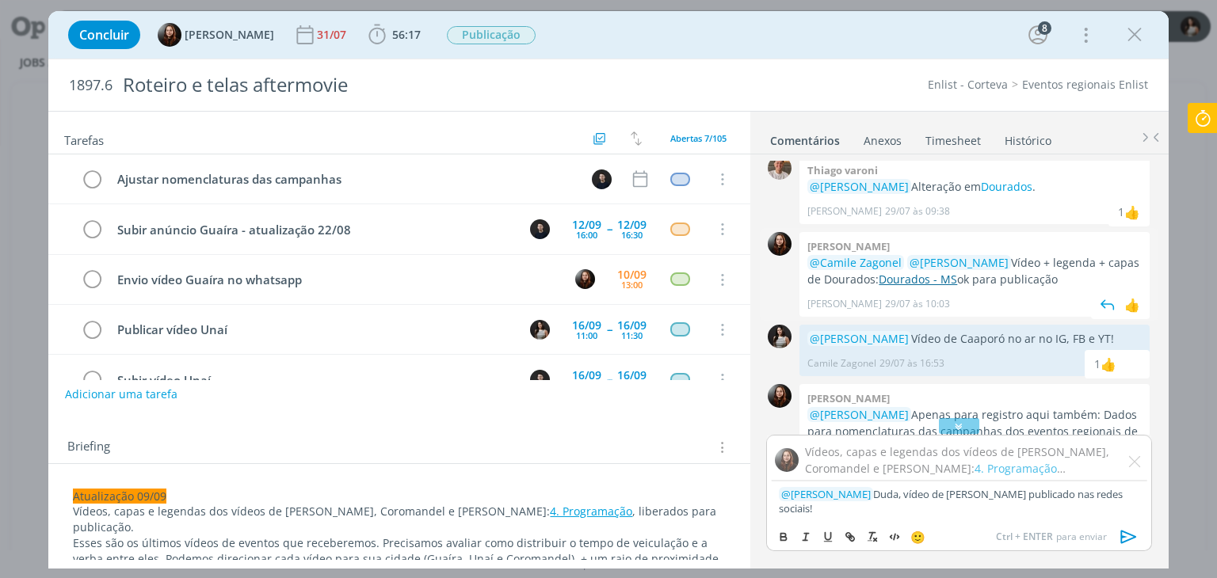
click at [910, 272] on link "Dourados - MS" at bounding box center [918, 279] width 78 height 15
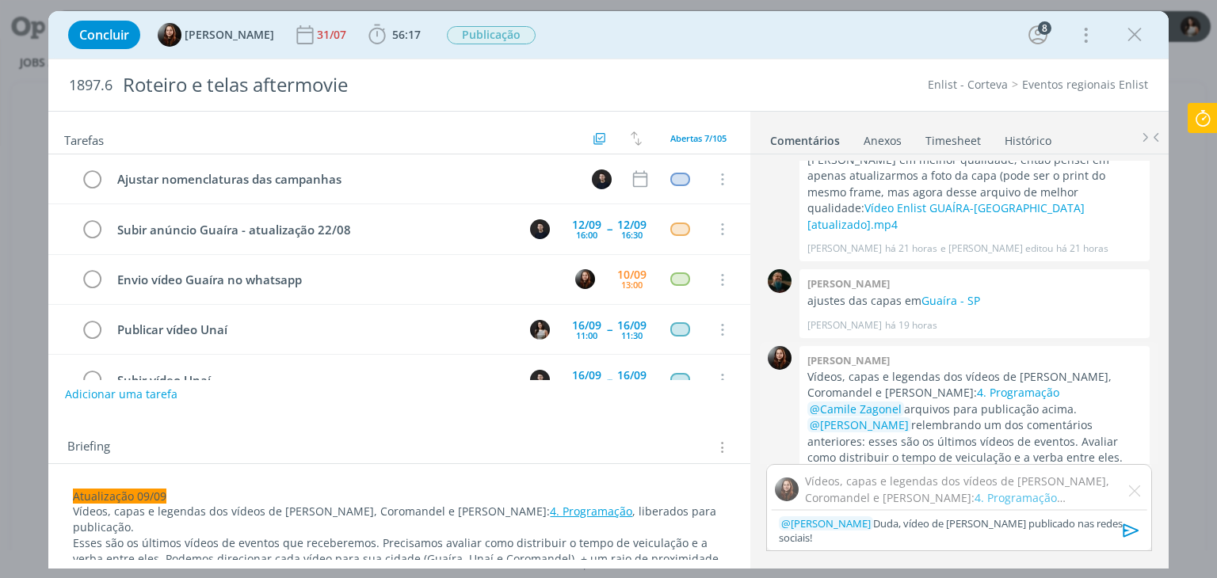
scroll to position [3638, 0]
click at [977, 385] on link "4. Programação" at bounding box center [1018, 392] width 82 height 15
click at [1036, 530] on p "﻿ @ Eduarda Pereira ﻿ Duda, vídeo de Guaíra publicado nas redes sociais!" at bounding box center [959, 531] width 360 height 29
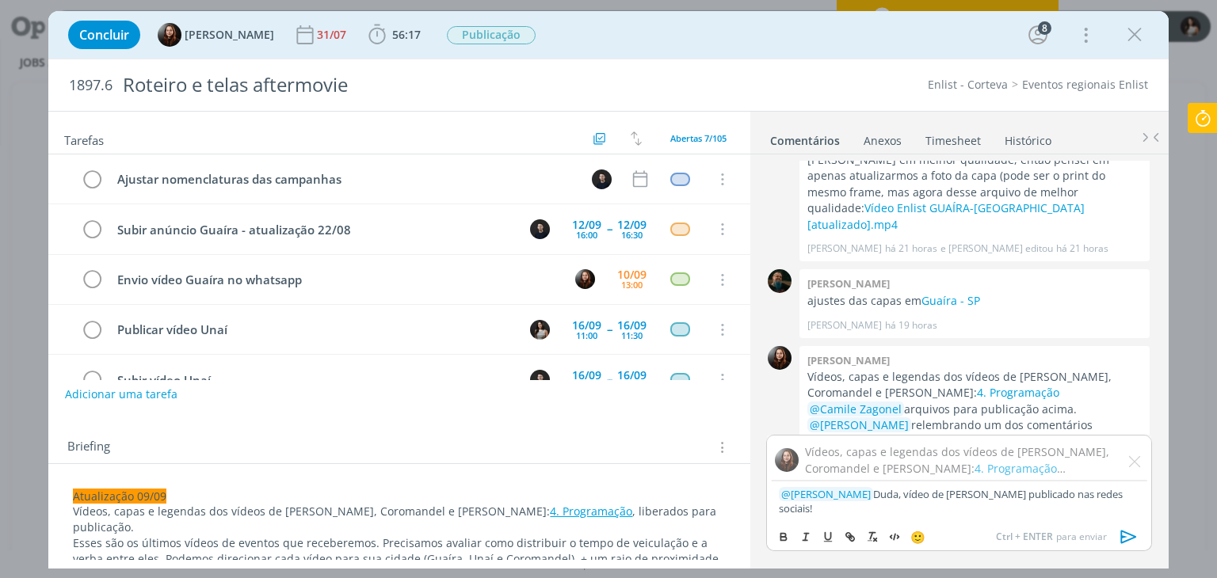
scroll to position [3668, 0]
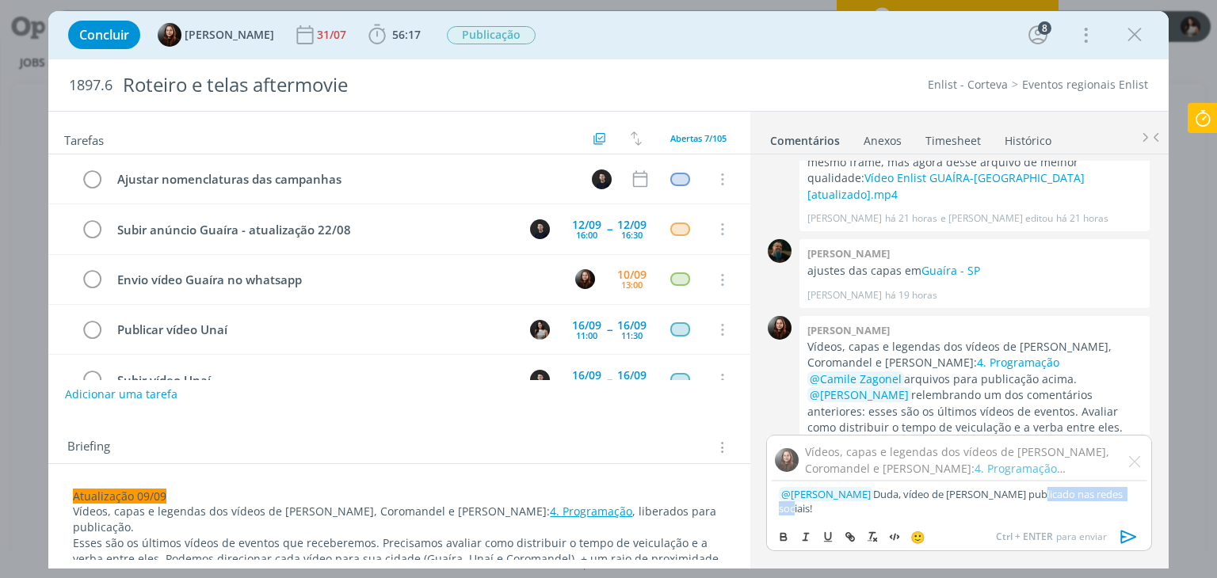
drag, startPoint x: 1029, startPoint y: 494, endPoint x: 1128, endPoint y: 494, distance: 99.0
click at [1128, 494] on p "﻿ @ Eduarda Pereira ﻿ Duda, vídeo de Guaíra publicado nas redes sociais!" at bounding box center [959, 501] width 360 height 29
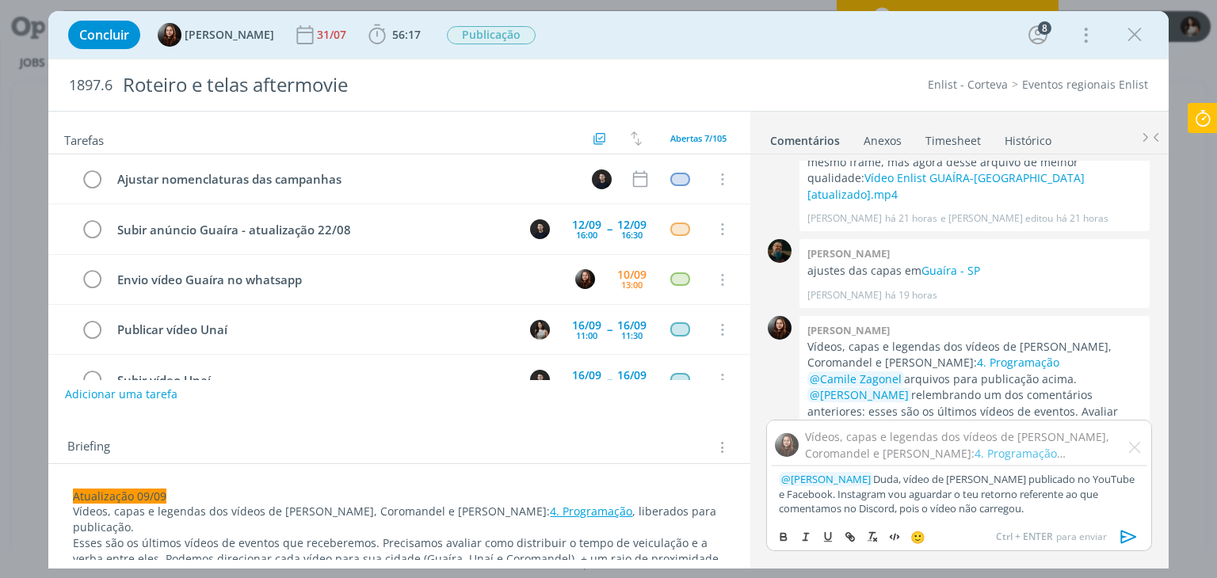
click at [919, 537] on span "🙂" at bounding box center [917, 537] width 15 height 16
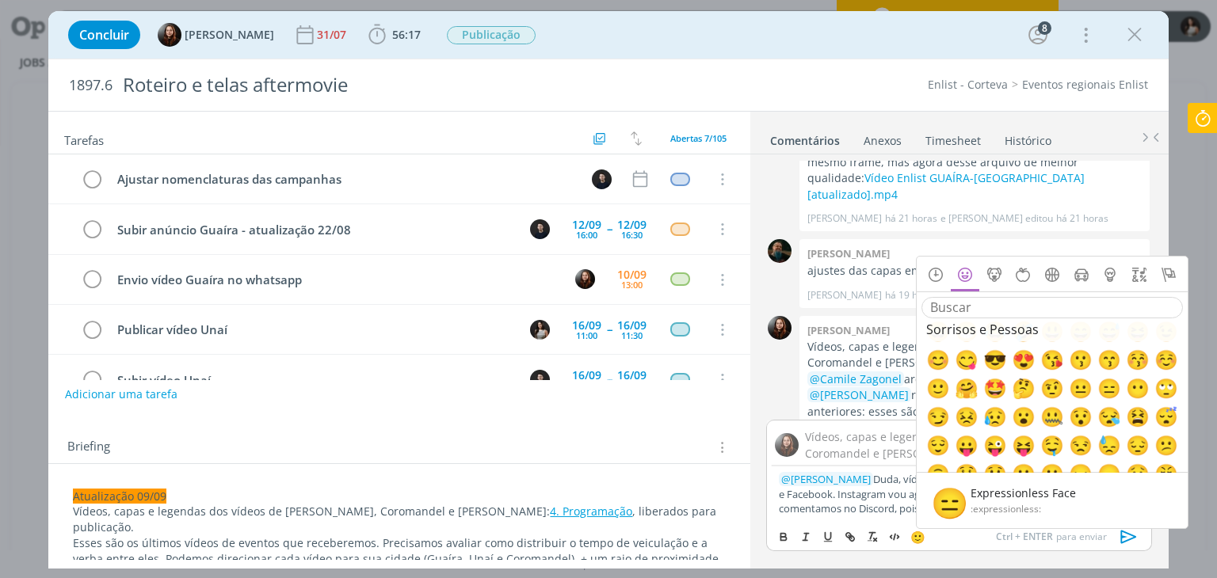
scroll to position [79, 0]
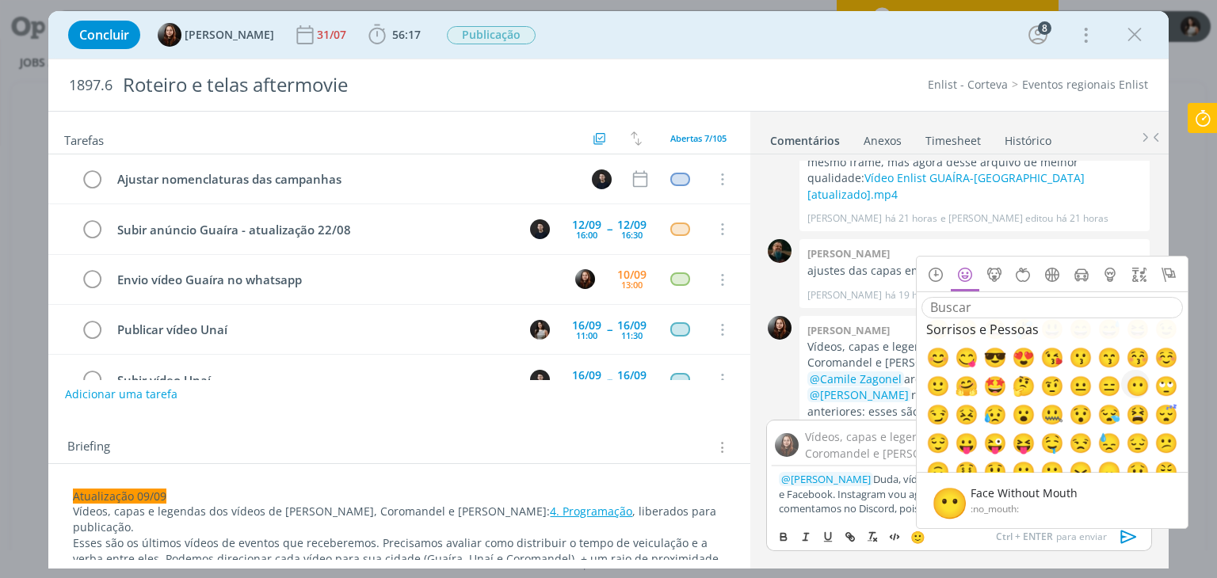
click at [1138, 390] on span "😶" at bounding box center [1135, 384] width 19 height 19
click at [876, 464] on div "dialog" at bounding box center [959, 447] width 384 height 52
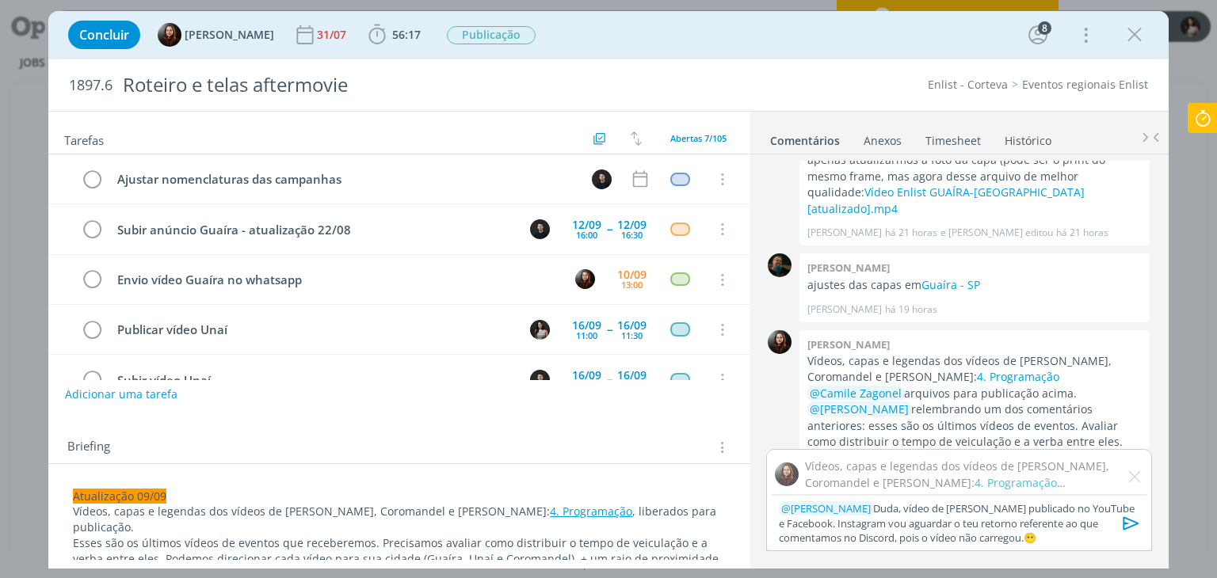
click at [889, 489] on div "dialog" at bounding box center [959, 476] width 384 height 52
click at [1130, 522] on icon "dialog" at bounding box center [1132, 524] width 24 height 24
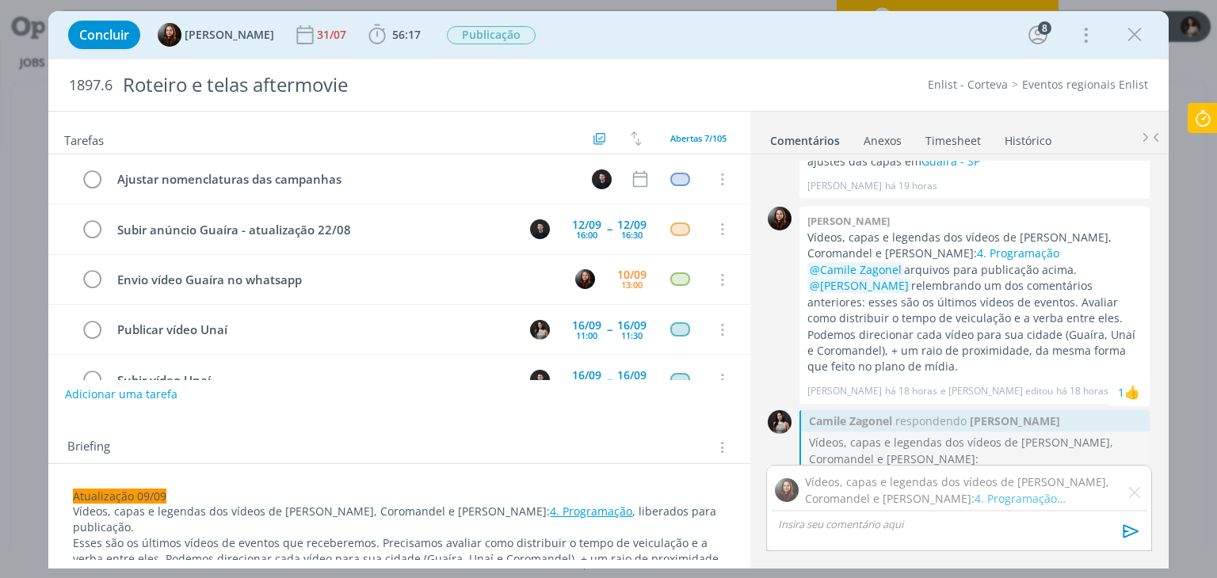
scroll to position [3768, 0]
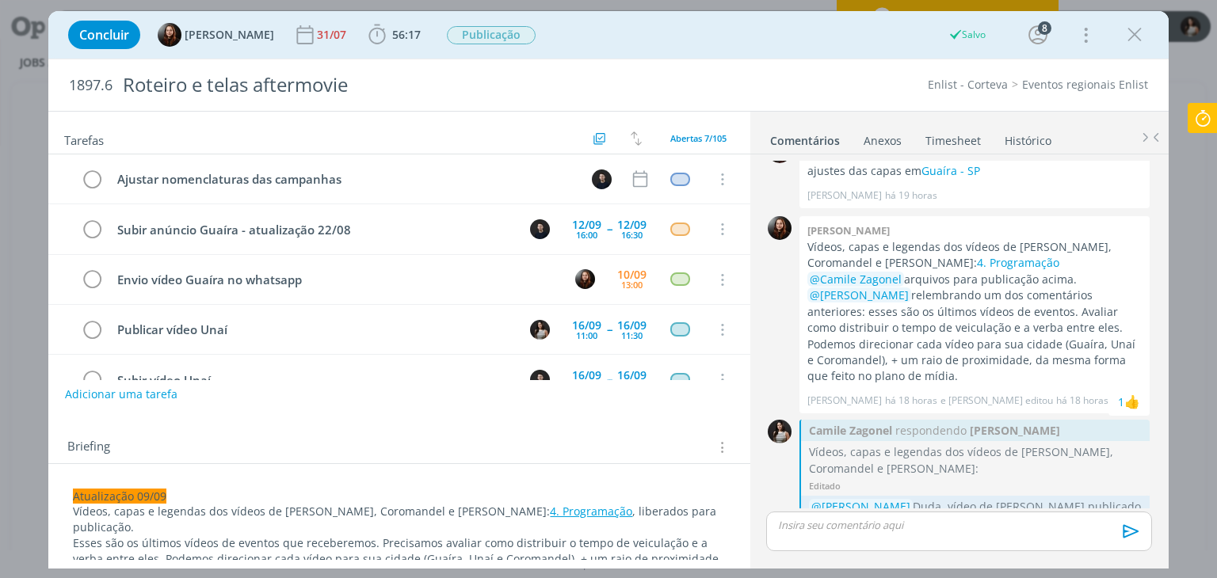
click at [959, 140] on link "Timesheet" at bounding box center [953, 137] width 57 height 23
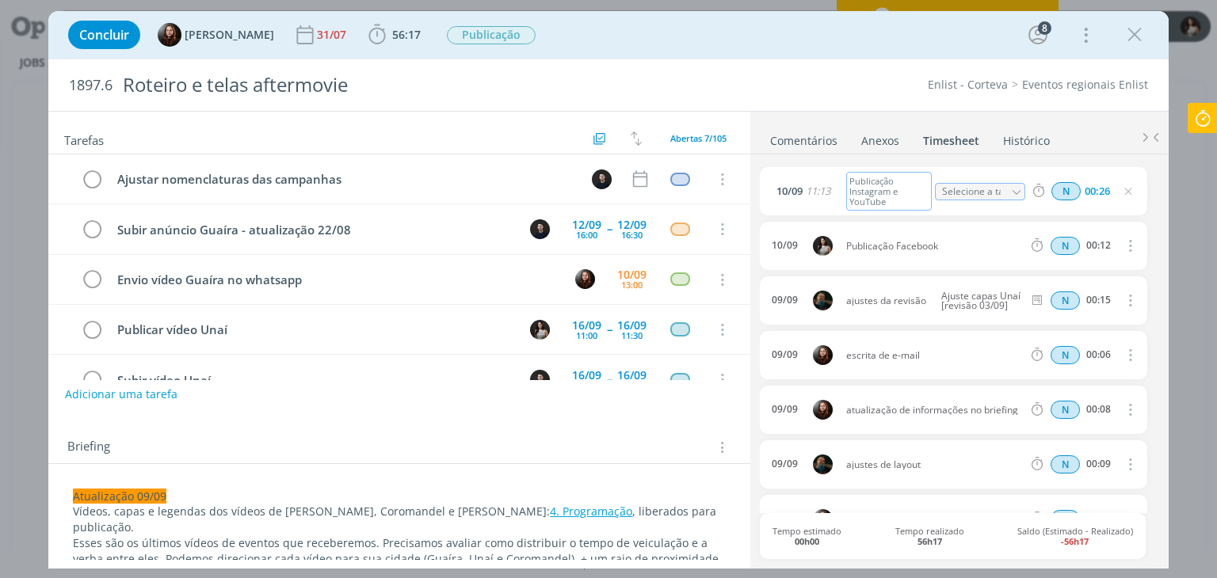
click at [915, 194] on div "Publicação Instagram e YouTube" at bounding box center [889, 191] width 86 height 39
drag, startPoint x: 896, startPoint y: 185, endPoint x: 923, endPoint y: 200, distance: 30.9
click at [923, 200] on div "Publicação Instagram e YouTube" at bounding box center [889, 191] width 86 height 39
click at [1086, 137] on ul "Comentários Anexos 0 Timesheet Histórico" at bounding box center [959, 133] width 418 height 43
click at [826, 144] on link "Comentários" at bounding box center [803, 137] width 69 height 23
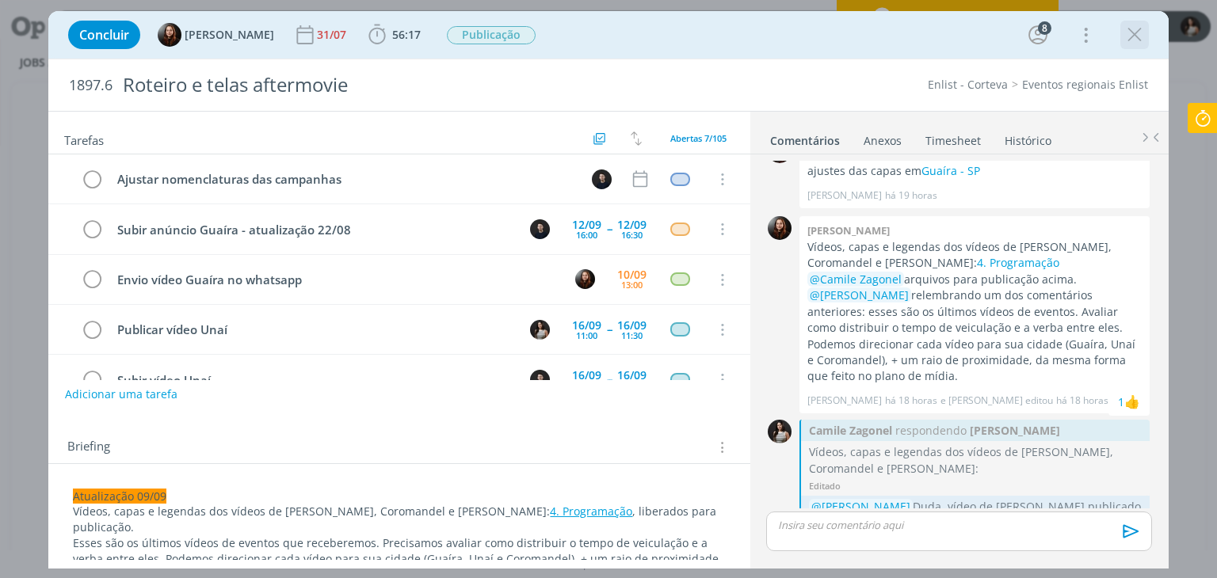
click at [1132, 30] on icon "dialog" at bounding box center [1135, 35] width 24 height 24
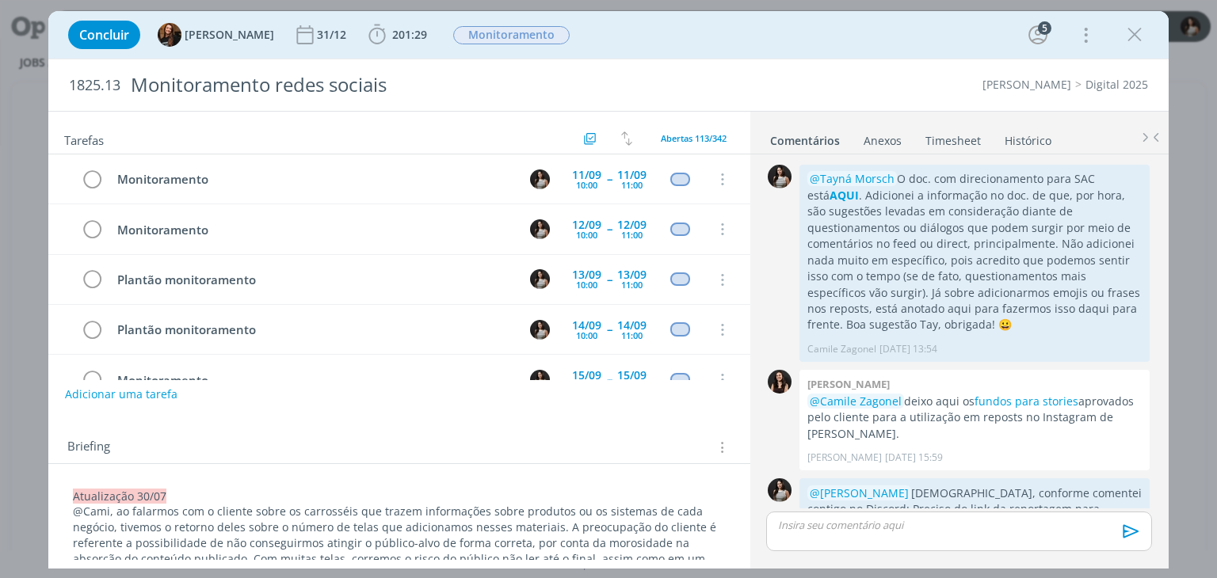
scroll to position [2403, 0]
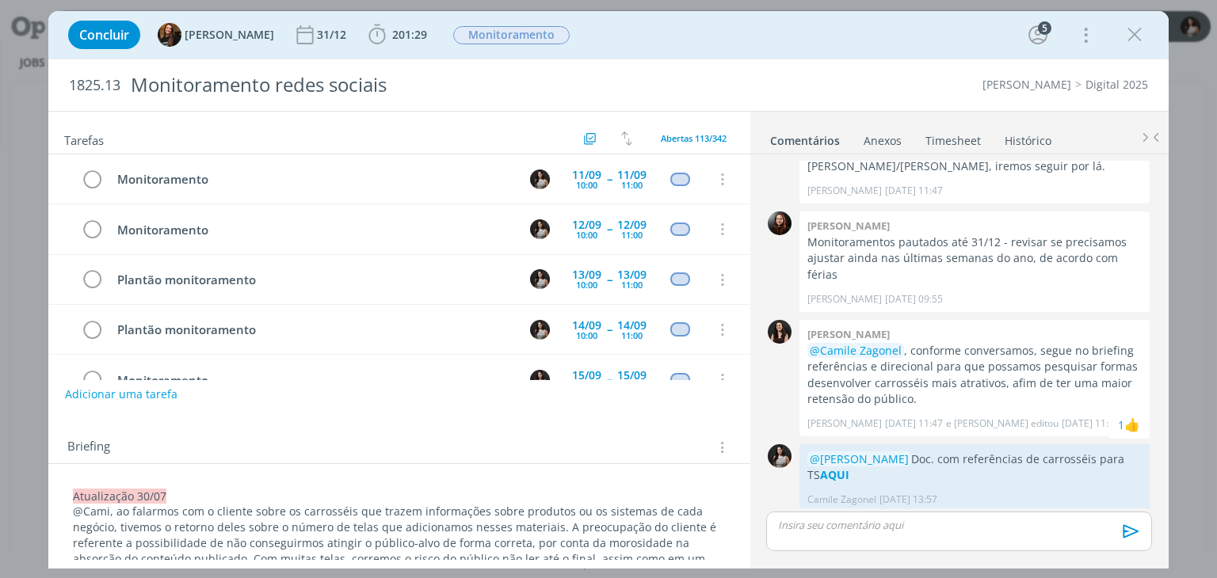
click at [960, 137] on link "Timesheet" at bounding box center [953, 137] width 57 height 23
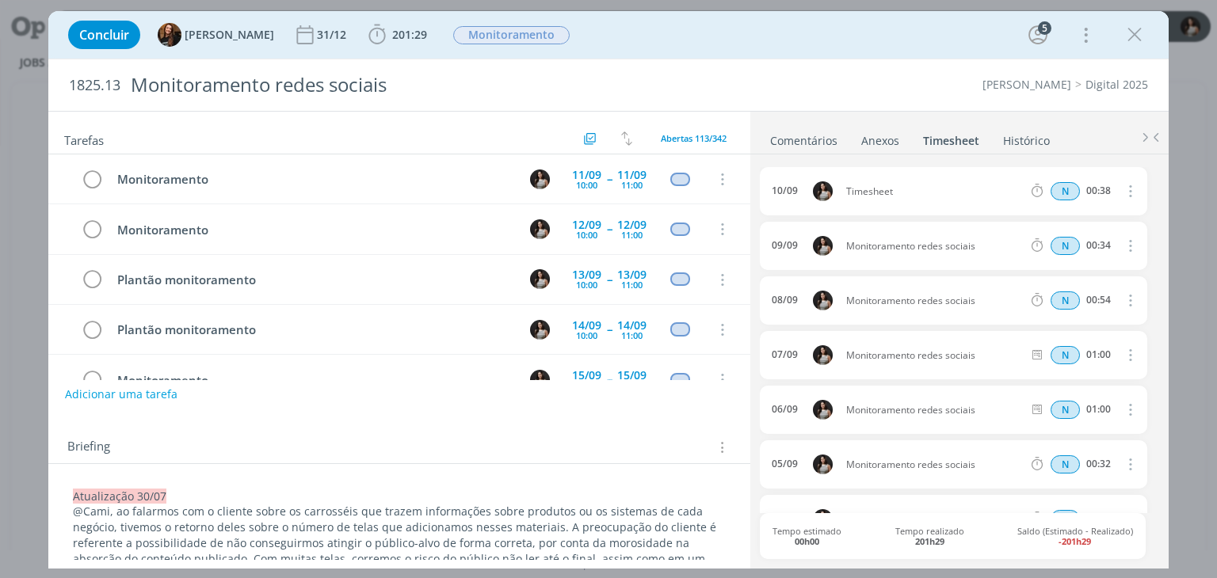
click at [1124, 185] on icon "dialog" at bounding box center [1128, 190] width 17 height 19
click at [1106, 233] on link "Editar" at bounding box center [1084, 243] width 125 height 25
drag, startPoint x: 915, startPoint y: 187, endPoint x: 842, endPoint y: 191, distance: 73.8
click at [842, 191] on span "Timesheet" at bounding box center [886, 191] width 92 height 17
click at [1084, 131] on ul "Comentários Anexos 0 Timesheet Histórico" at bounding box center [959, 133] width 418 height 43
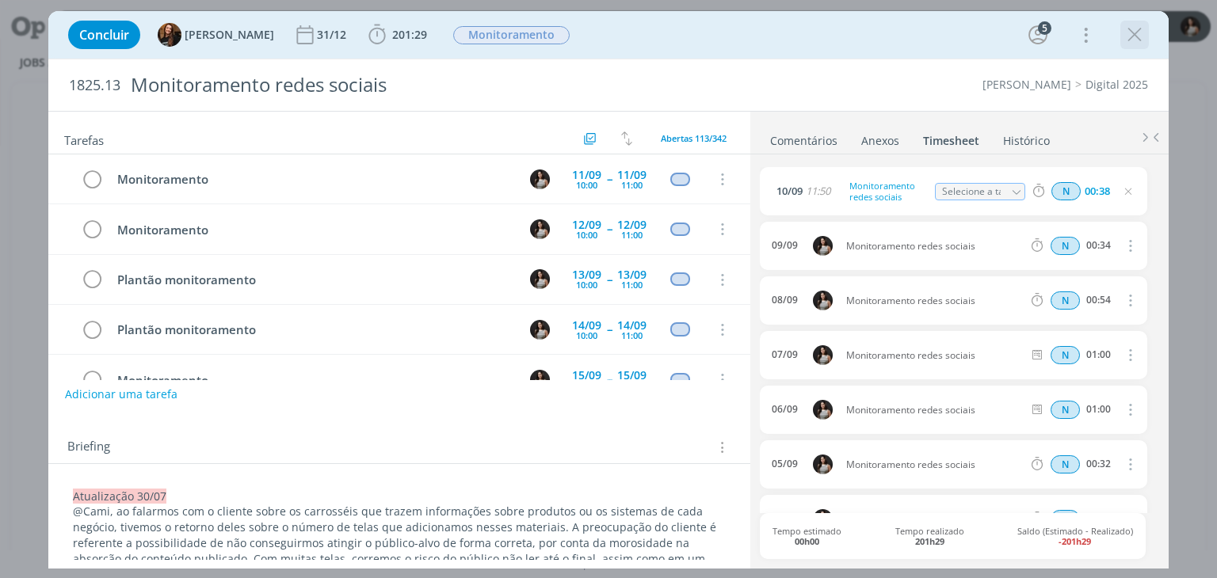
click at [1136, 43] on icon "dialog" at bounding box center [1135, 35] width 24 height 24
